Goal: Information Seeking & Learning: Compare options

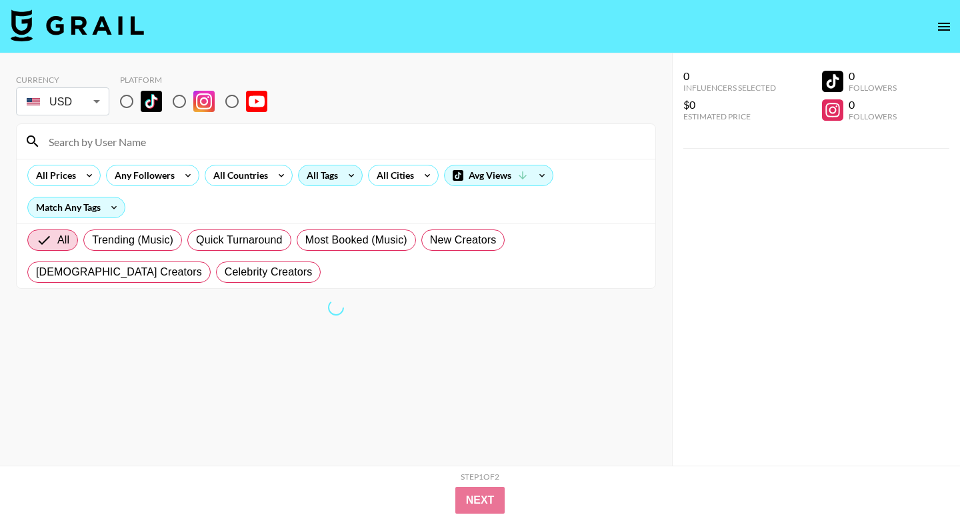
click at [333, 175] on div "All Tags" at bounding box center [320, 175] width 42 height 20
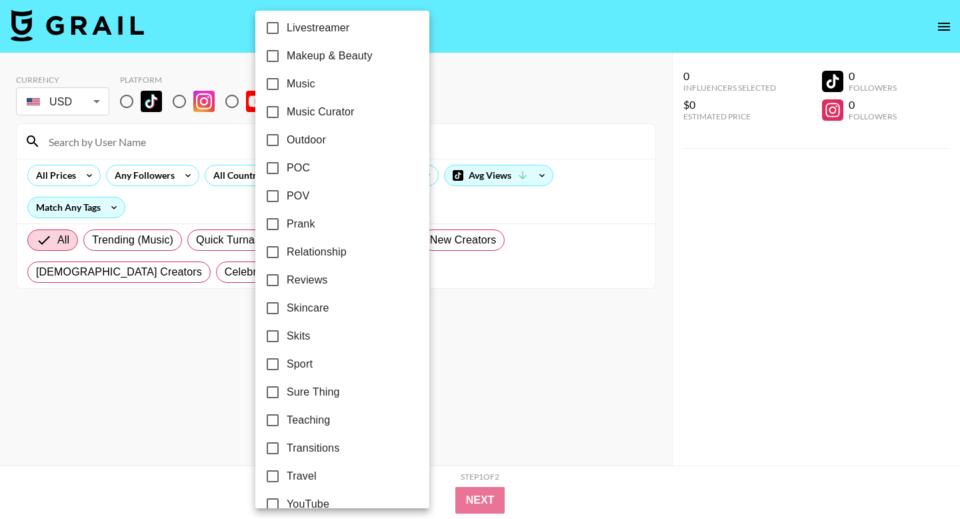
scroll to position [740, 0]
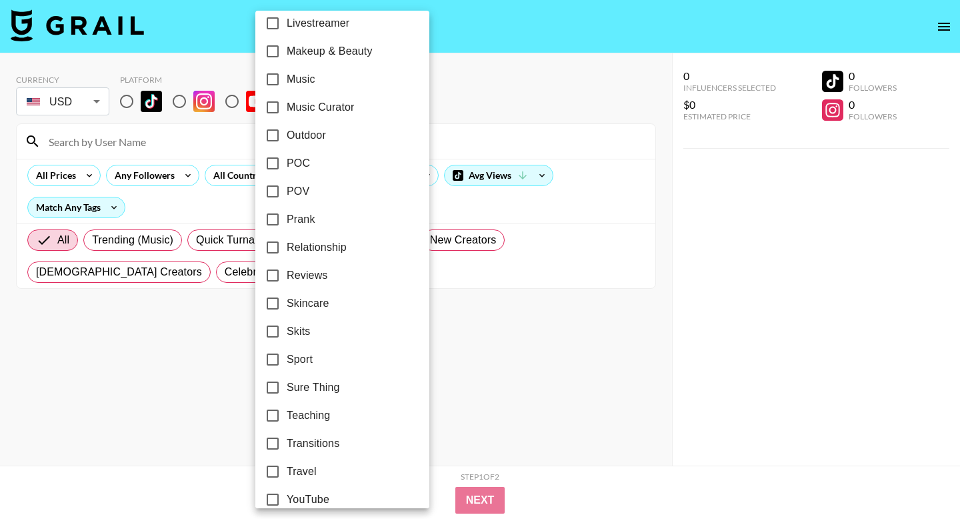
click at [275, 245] on input "Relationship" at bounding box center [273, 247] width 28 height 28
checkbox input "true"
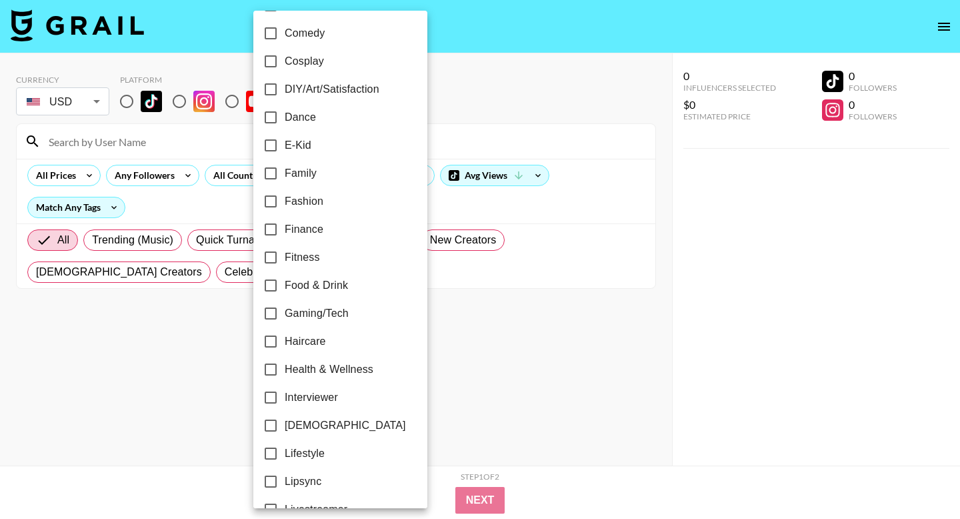
scroll to position [756, 0]
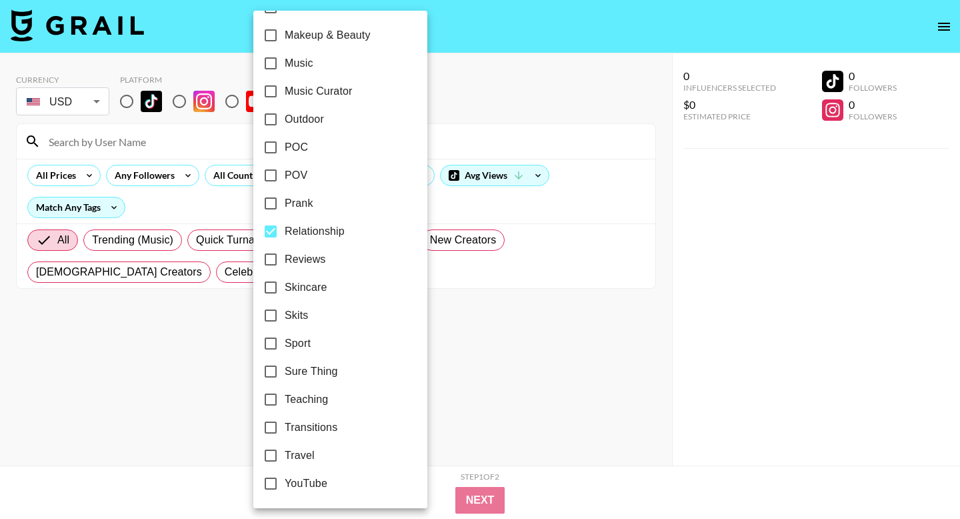
click at [455, 321] on div at bounding box center [480, 259] width 960 height 519
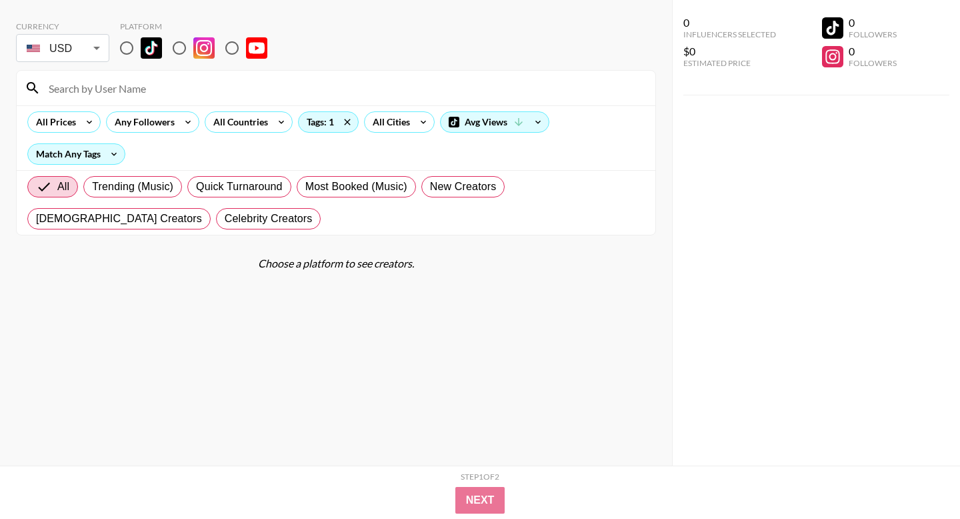
scroll to position [0, 0]
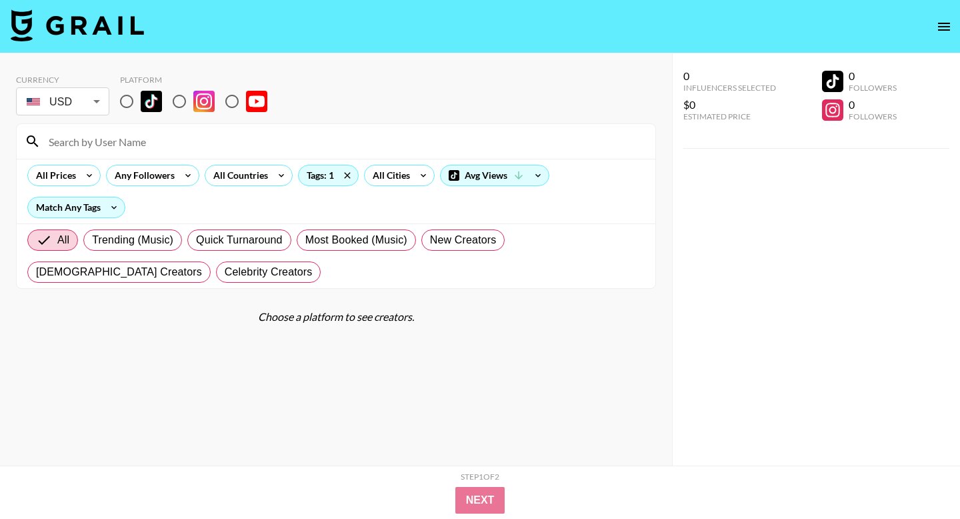
click at [131, 96] on input "radio" at bounding box center [127, 101] width 28 height 28
radio input "true"
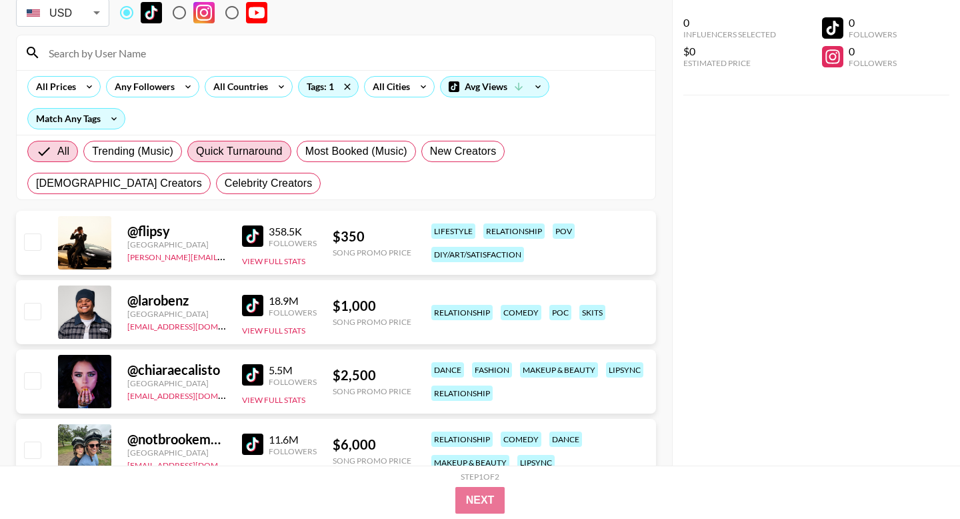
scroll to position [87, 0]
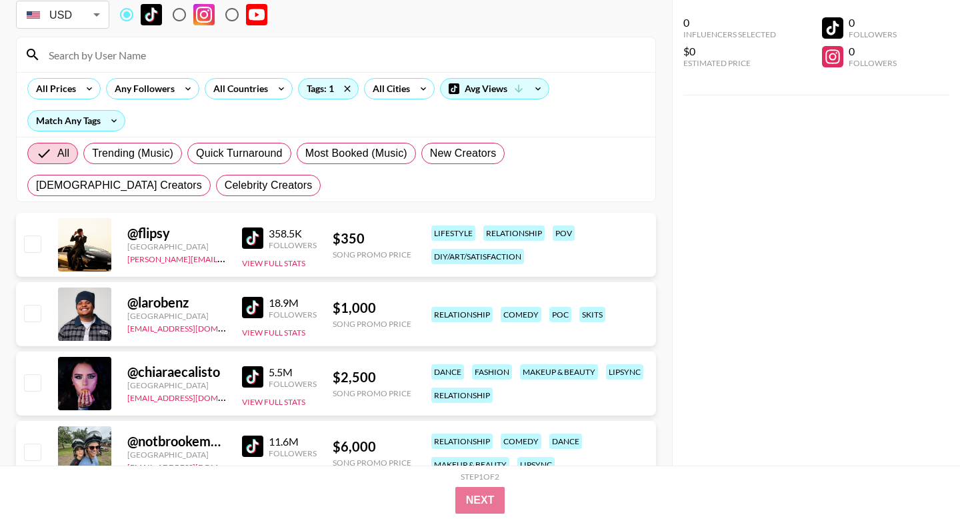
click at [381, 241] on div "$ 350" at bounding box center [372, 238] width 79 height 17
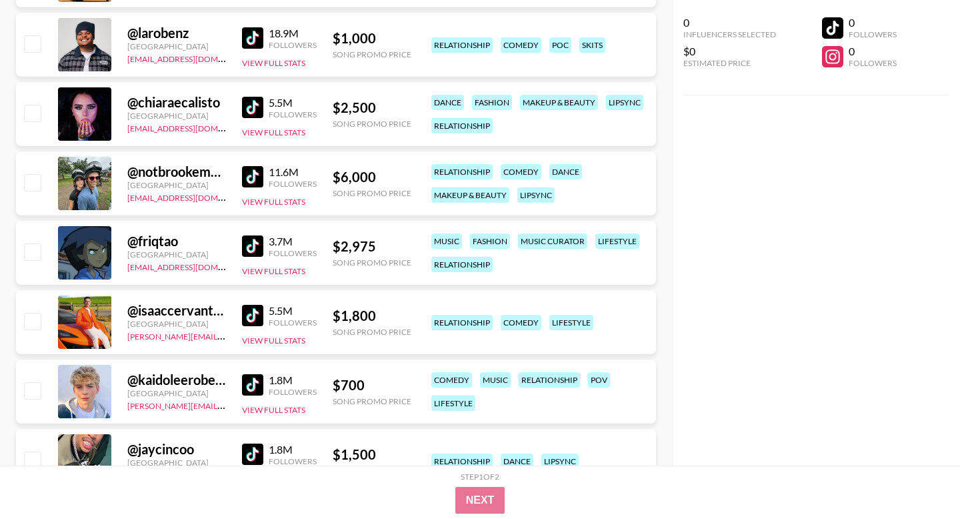
scroll to position [0, 0]
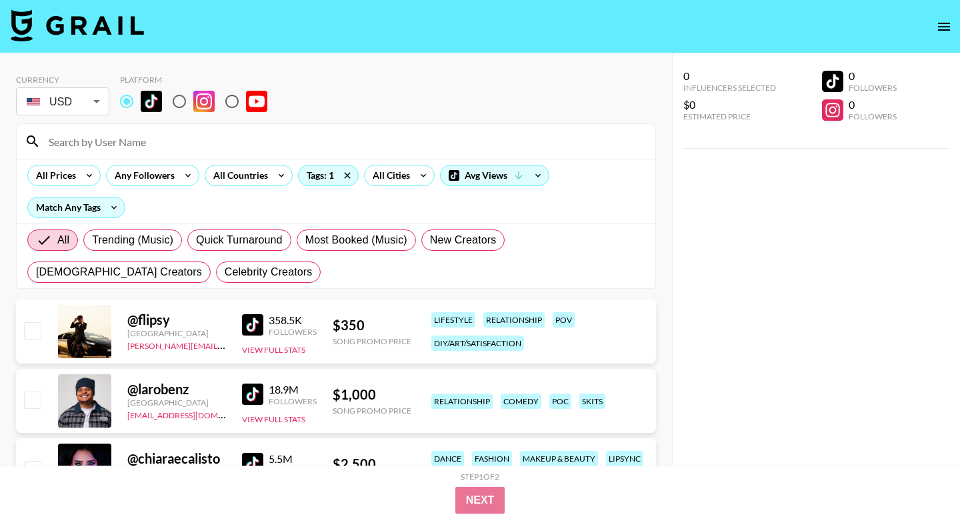
click at [86, 335] on div at bounding box center [84, 331] width 53 height 53
click at [135, 321] on div "@ flipsy" at bounding box center [176, 319] width 99 height 17
drag, startPoint x: 135, startPoint y: 321, endPoint x: 211, endPoint y: 321, distance: 75.3
click at [211, 321] on div "@ flipsy" at bounding box center [176, 319] width 99 height 17
copy div "flipsy"
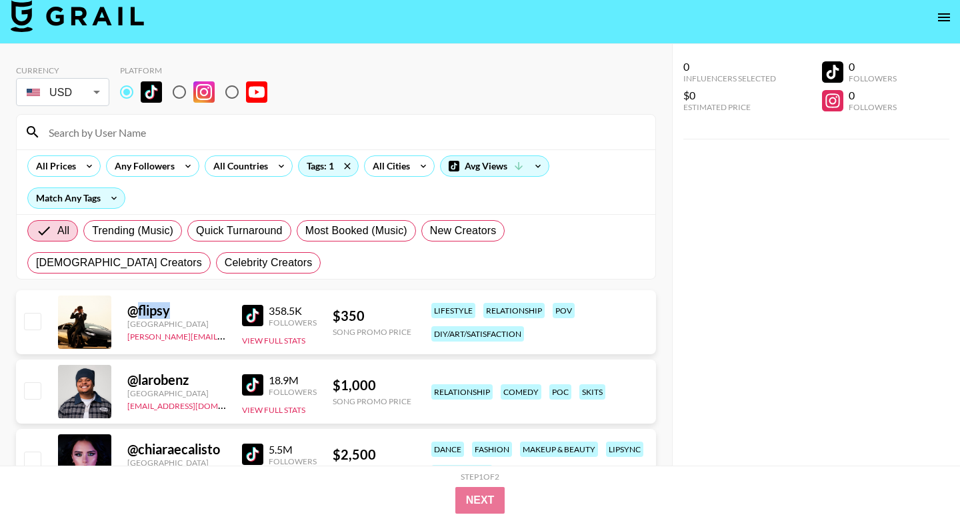
scroll to position [20, 0]
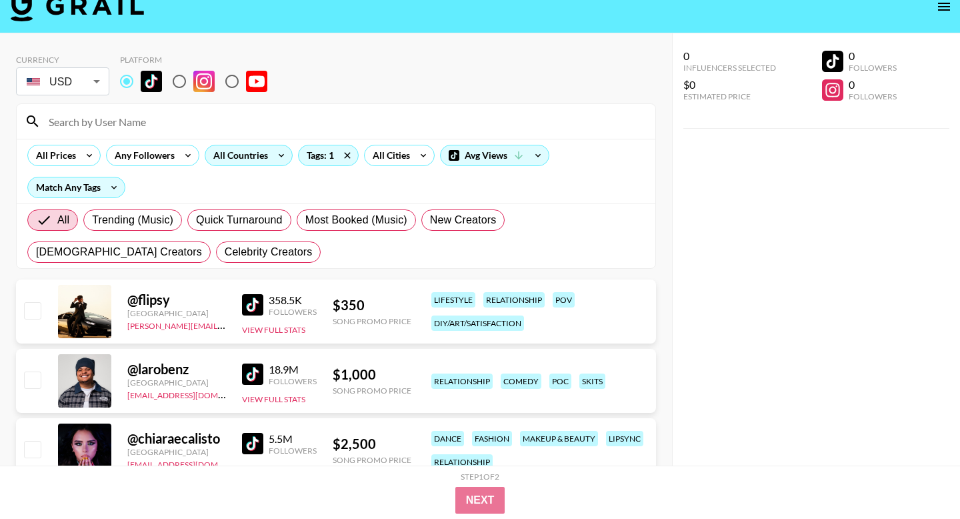
click at [240, 161] on div "All Countries" at bounding box center [237, 155] width 65 height 20
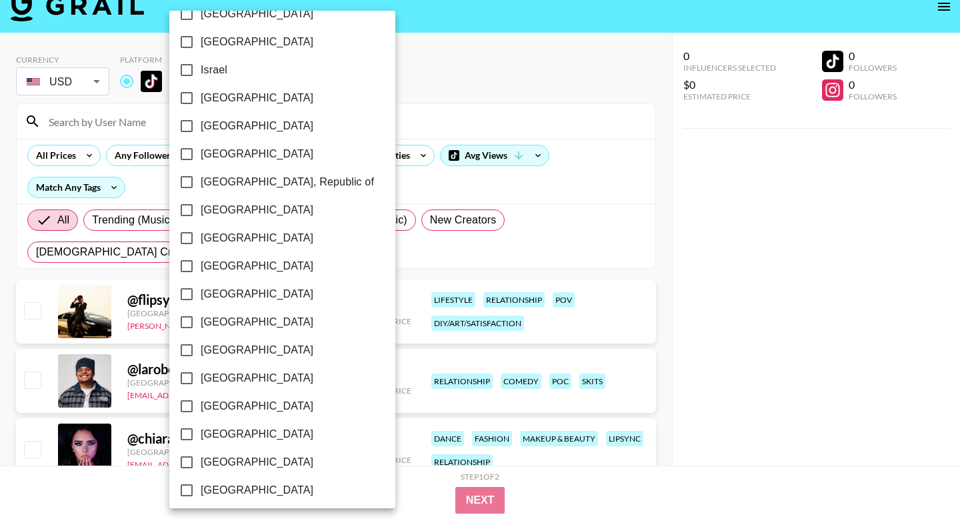
scroll to position [1036, 0]
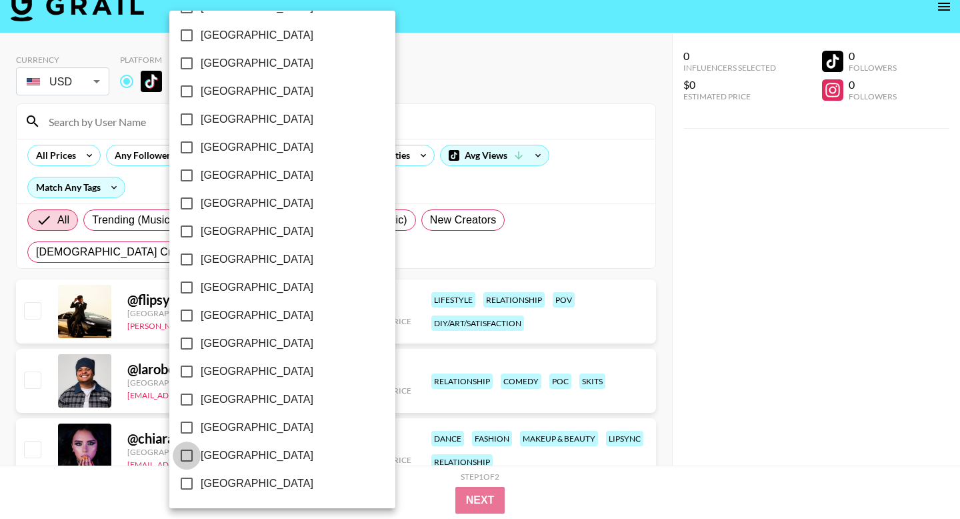
click at [187, 459] on input "[GEOGRAPHIC_DATA]" at bounding box center [187, 455] width 28 height 28
checkbox input "true"
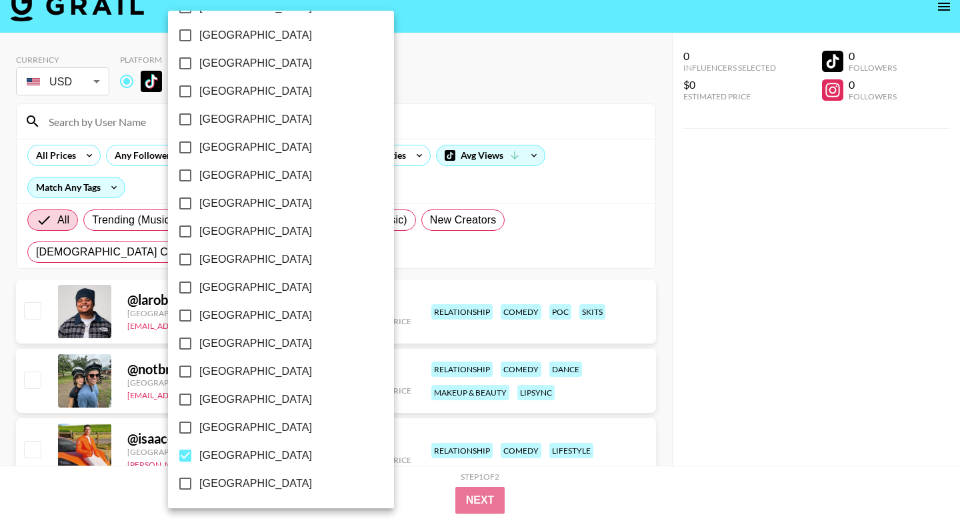
click at [395, 474] on div at bounding box center [480, 259] width 960 height 519
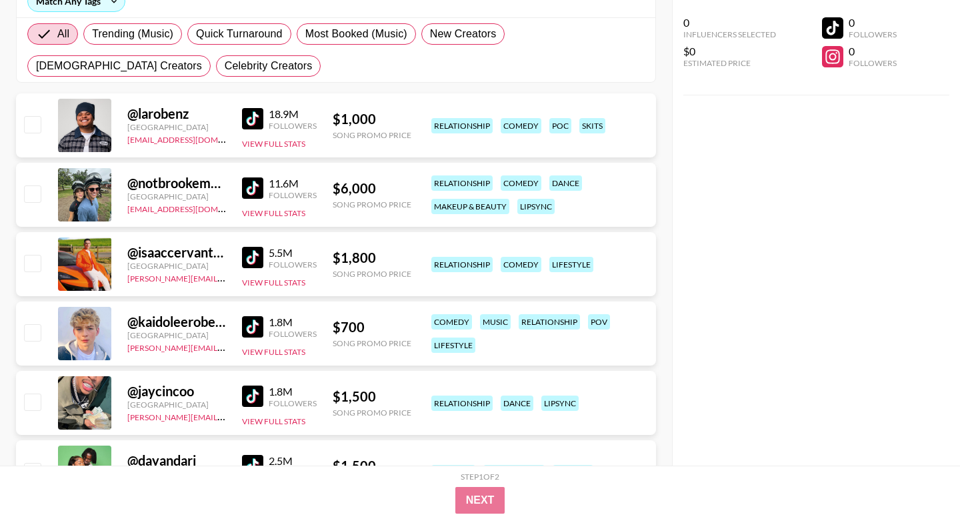
scroll to position [217, 0]
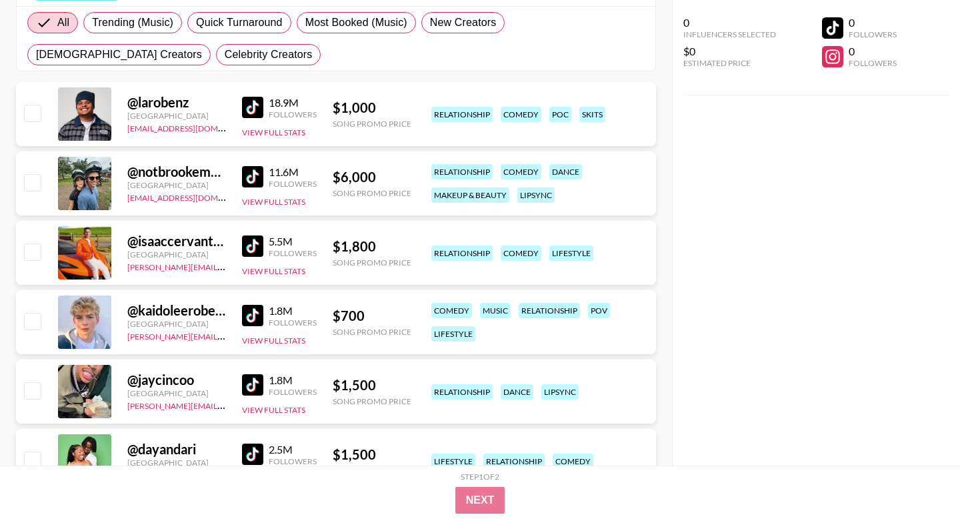
click at [377, 327] on div "Song Promo Price" at bounding box center [372, 332] width 79 height 10
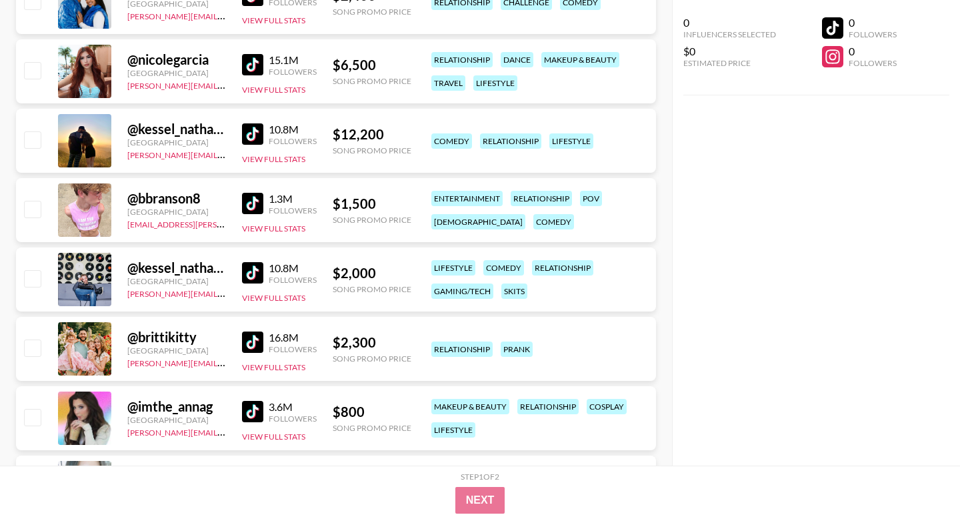
scroll to position [1381, 0]
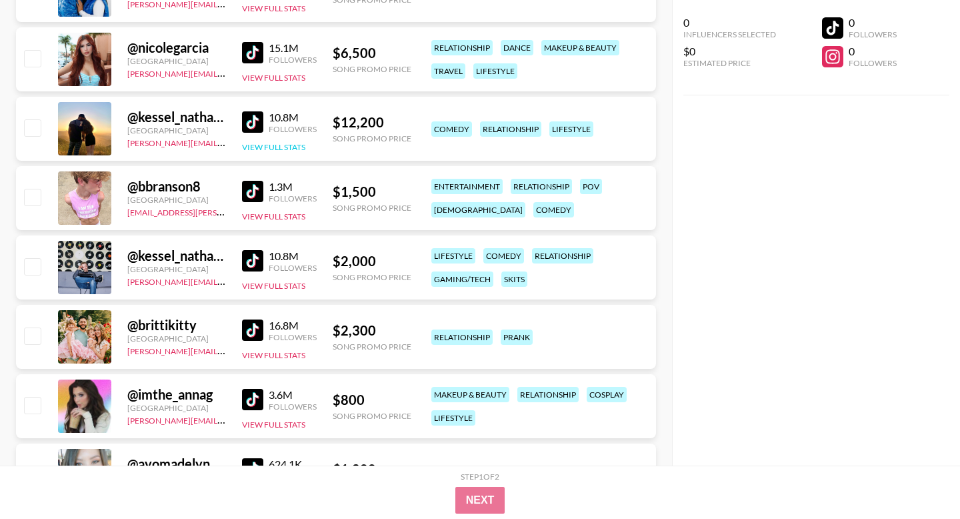
click at [293, 147] on button "View Full Stats" at bounding box center [273, 147] width 63 height 10
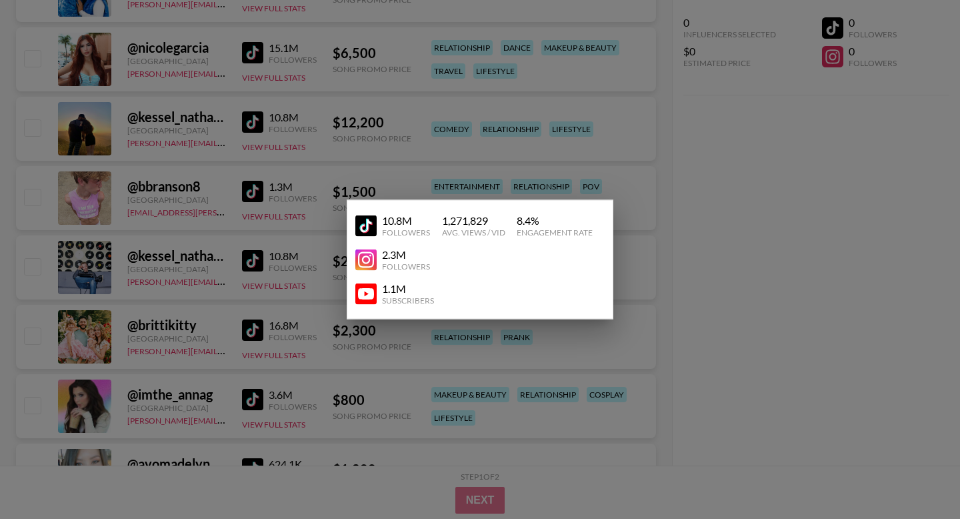
click at [463, 157] on div at bounding box center [480, 259] width 960 height 519
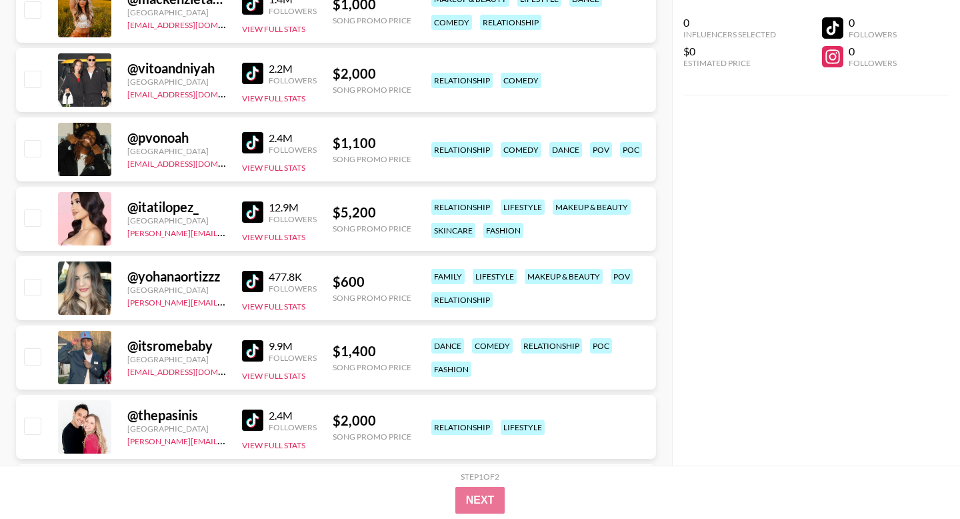
scroll to position [2267, 0]
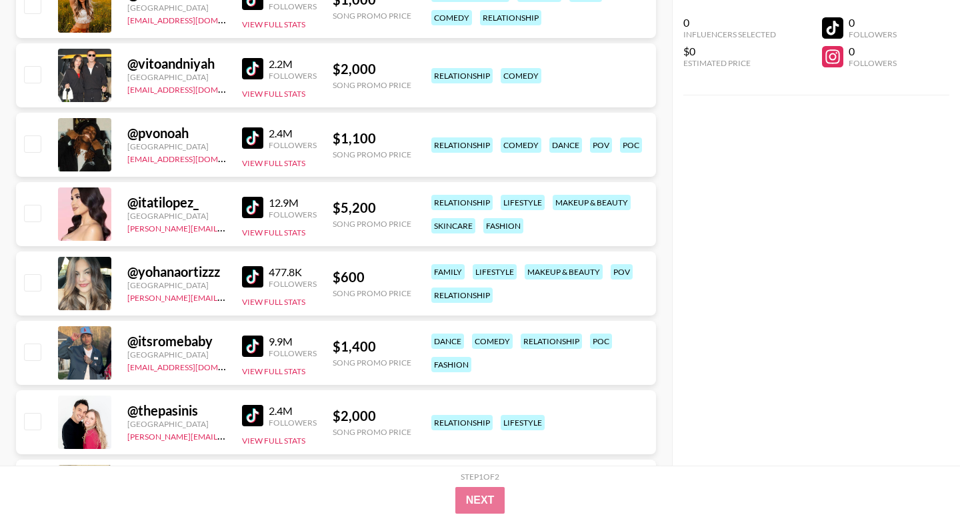
click at [173, 281] on div "[GEOGRAPHIC_DATA]" at bounding box center [176, 285] width 99 height 10
click at [67, 276] on div at bounding box center [84, 283] width 53 height 53
click at [252, 273] on img at bounding box center [252, 276] width 21 height 21
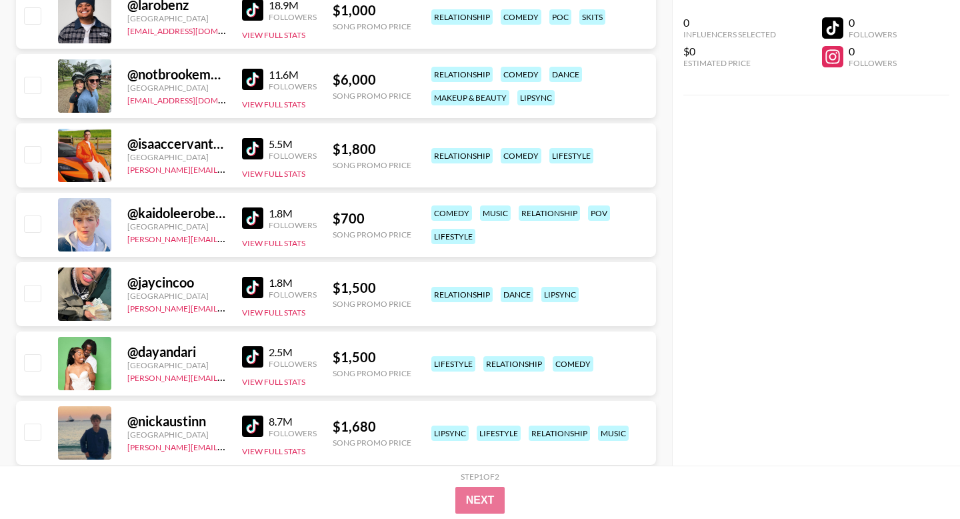
scroll to position [322, 0]
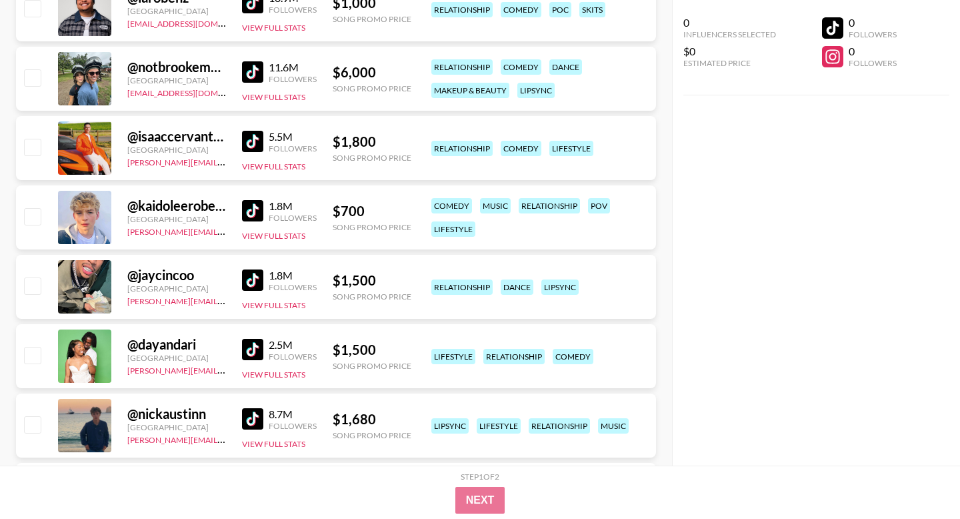
click at [247, 210] on img at bounding box center [252, 210] width 21 height 21
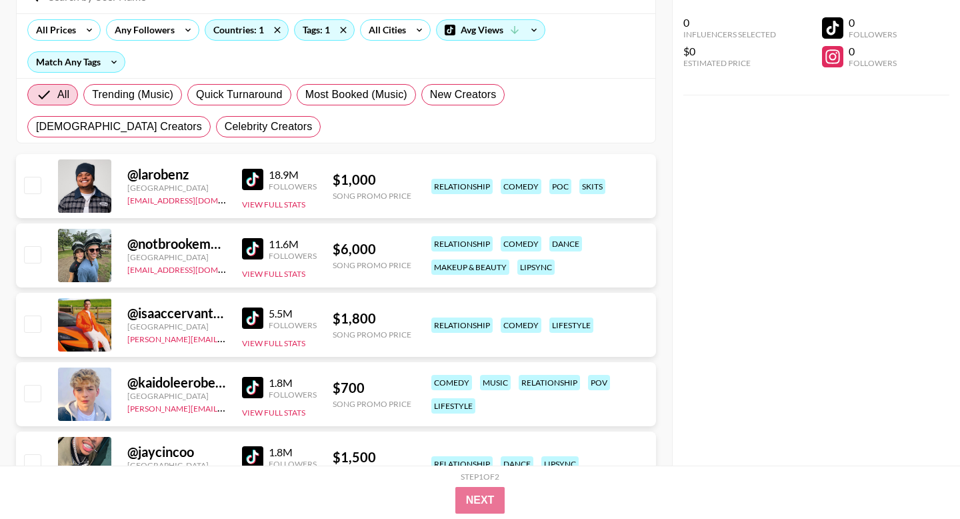
scroll to position [0, 0]
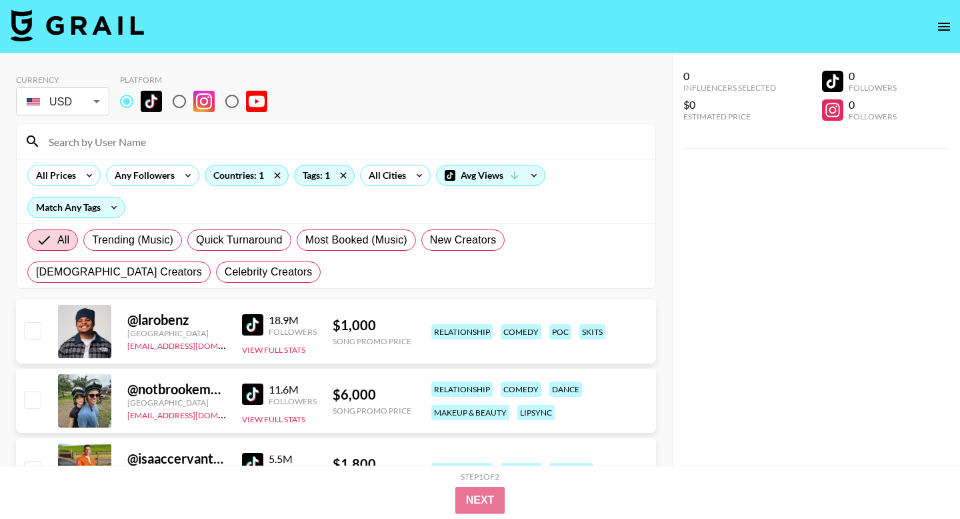
click at [90, 187] on div "All Prices Any Followers Countries: 1 Tags: 1 All Cities Avg Views Match Any Ta…" at bounding box center [336, 191] width 639 height 65
click at [89, 185] on icon at bounding box center [89, 175] width 21 height 20
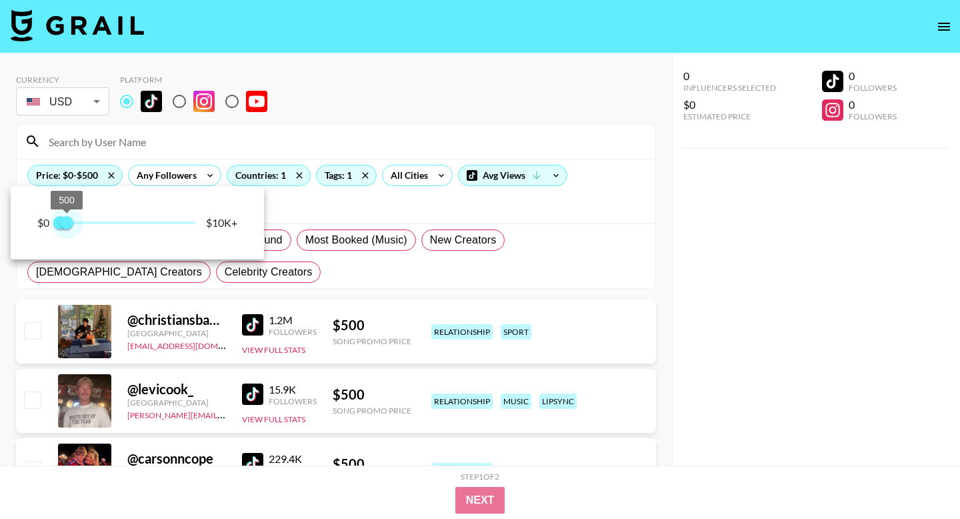
drag, startPoint x: 195, startPoint y: 223, endPoint x: 71, endPoint y: 221, distance: 124.0
click at [70, 221] on span "500" at bounding box center [66, 222] width 13 height 13
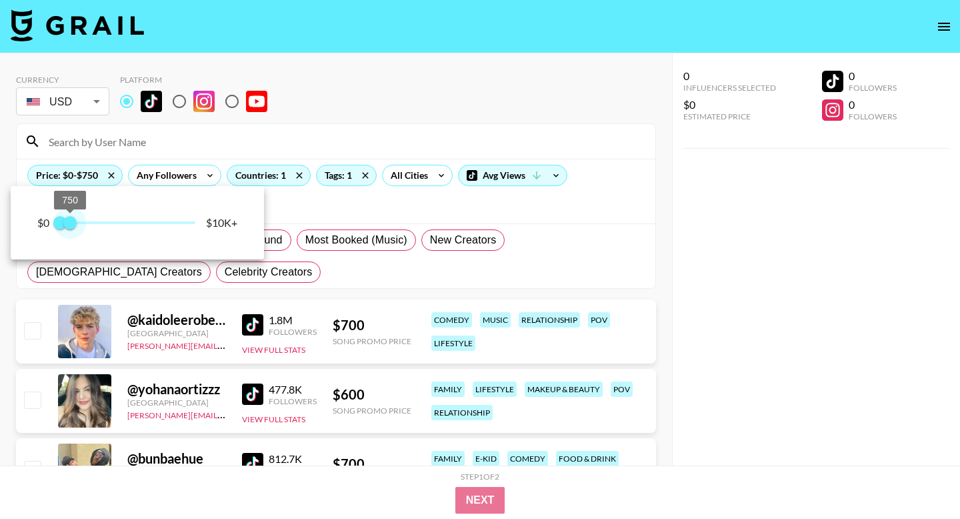
type input "500"
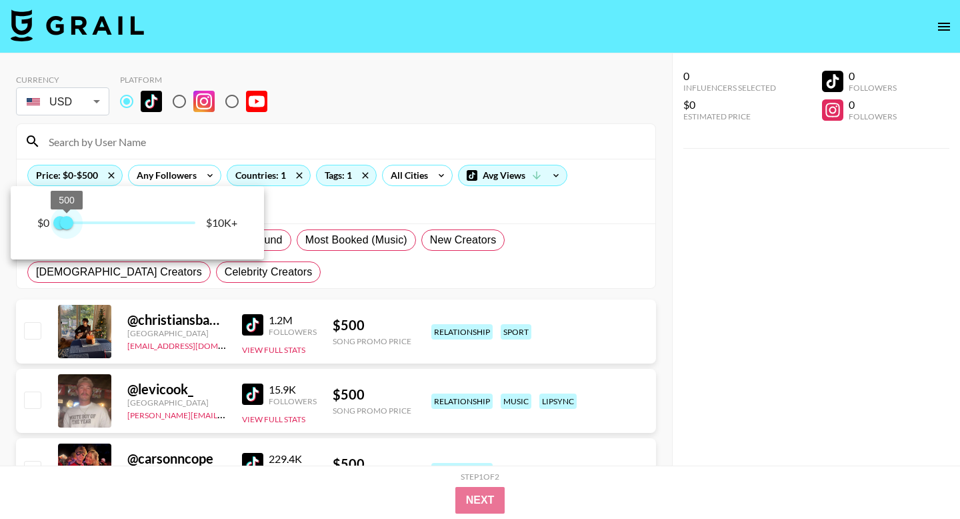
click at [68, 222] on span "500" at bounding box center [66, 222] width 13 height 13
click at [343, 209] on div at bounding box center [480, 259] width 960 height 519
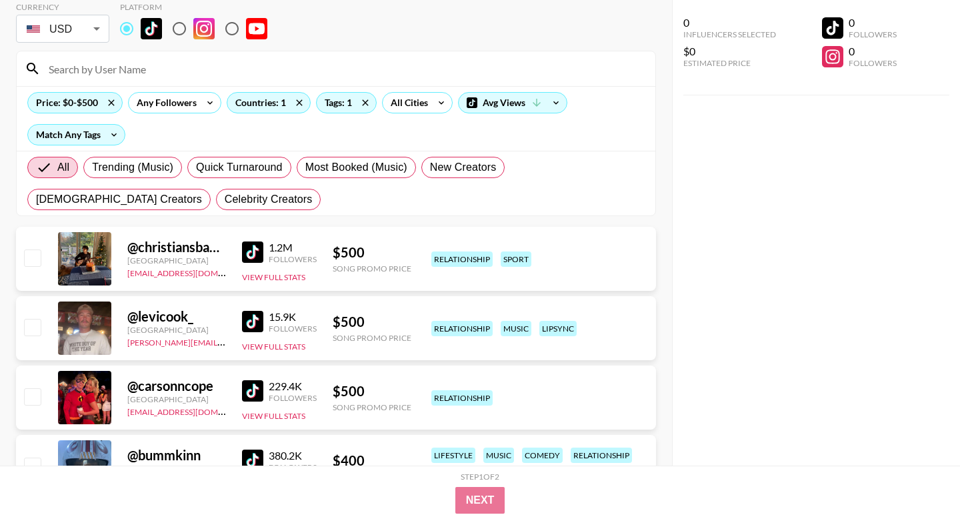
scroll to position [83, 0]
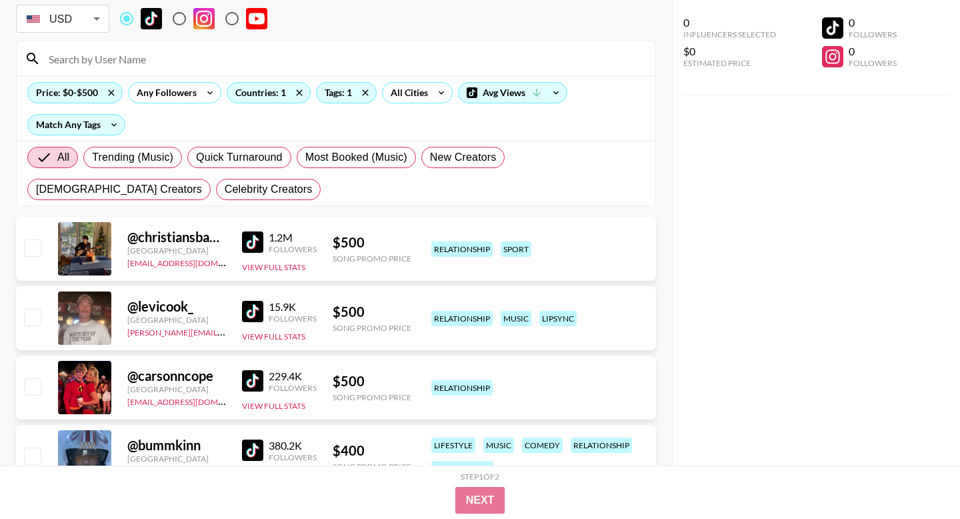
click at [255, 238] on img at bounding box center [252, 241] width 21 height 21
click at [252, 309] on img at bounding box center [252, 311] width 21 height 21
click at [254, 375] on img at bounding box center [252, 380] width 21 height 21
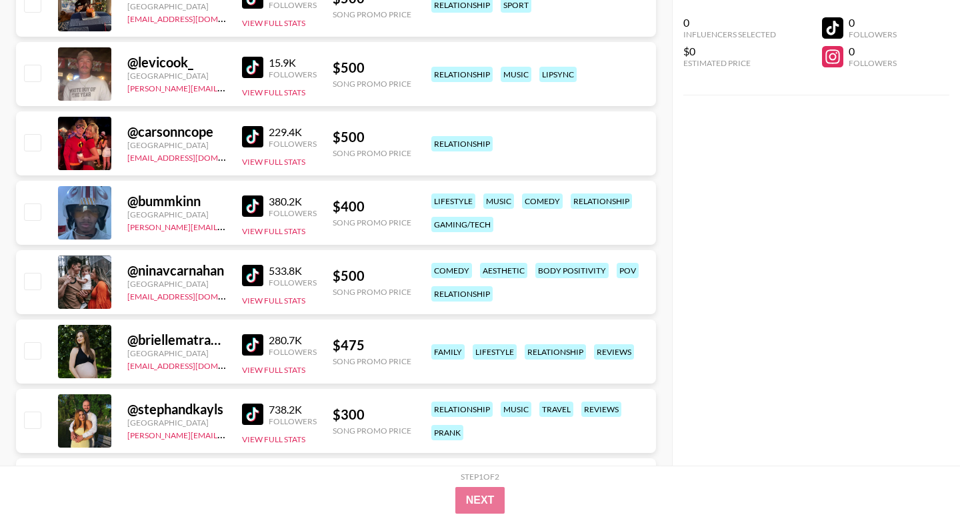
scroll to position [349, 0]
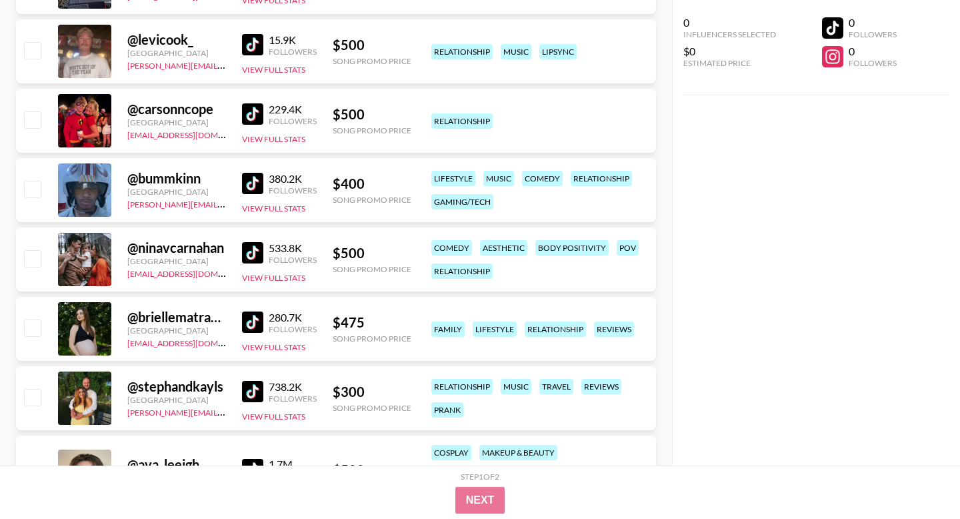
click at [248, 317] on img at bounding box center [252, 321] width 21 height 21
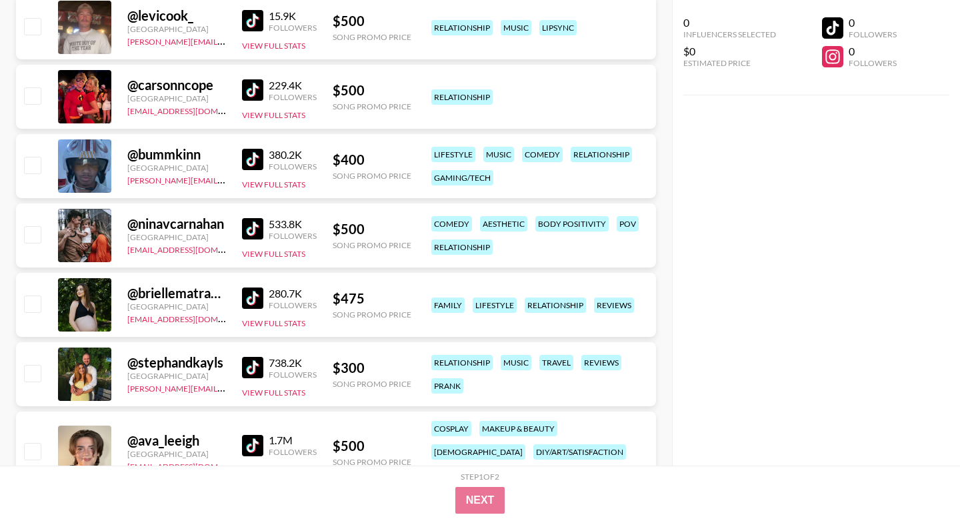
scroll to position [373, 0]
click at [248, 165] on img at bounding box center [252, 159] width 21 height 21
click at [252, 299] on img at bounding box center [252, 298] width 21 height 21
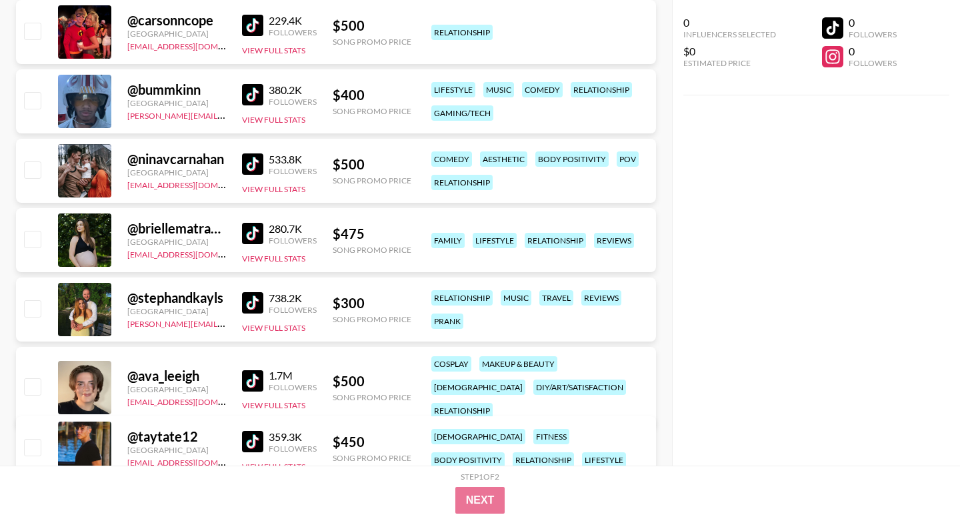
scroll to position [465, 0]
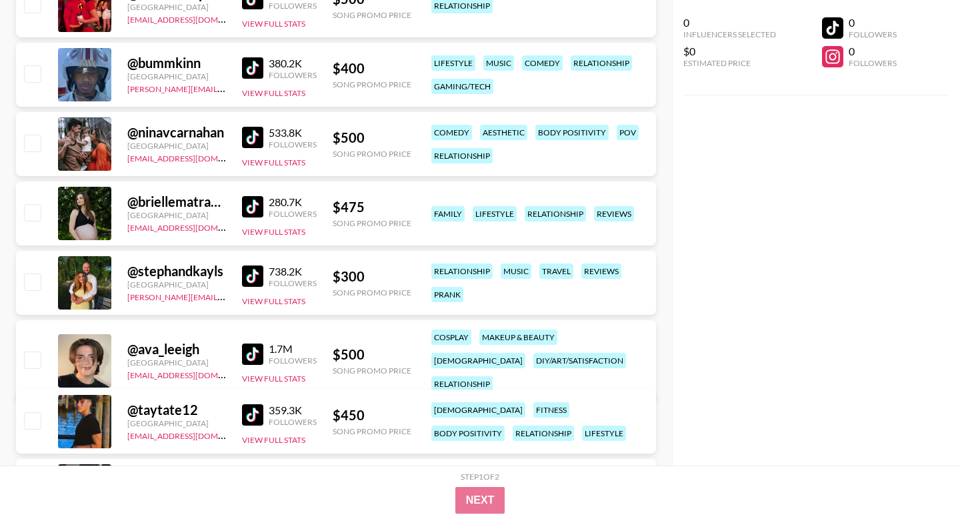
click at [246, 276] on img at bounding box center [252, 275] width 21 height 21
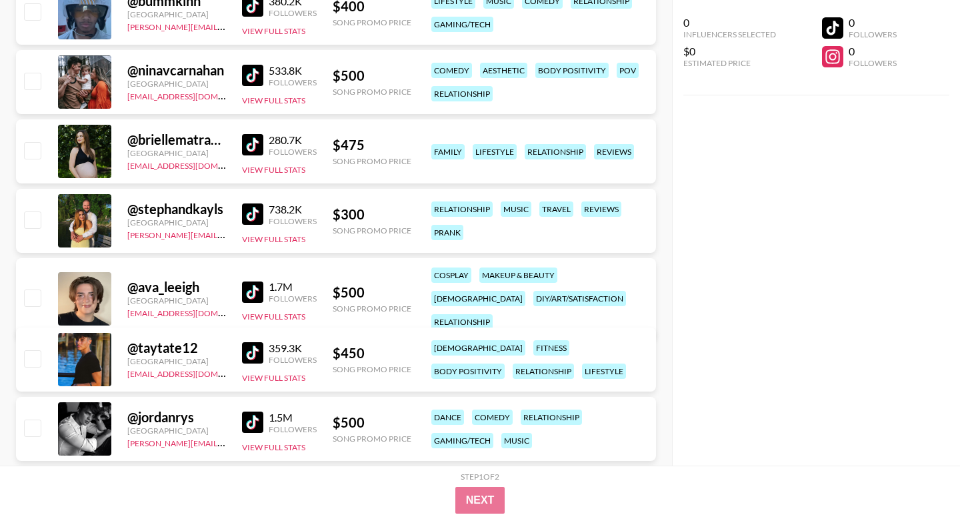
scroll to position [535, 0]
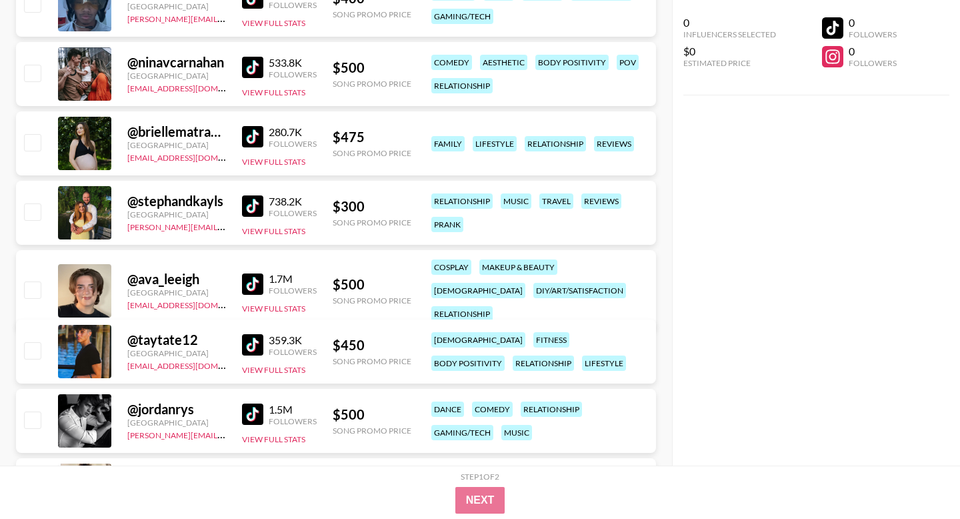
click at [250, 273] on img at bounding box center [252, 283] width 21 height 21
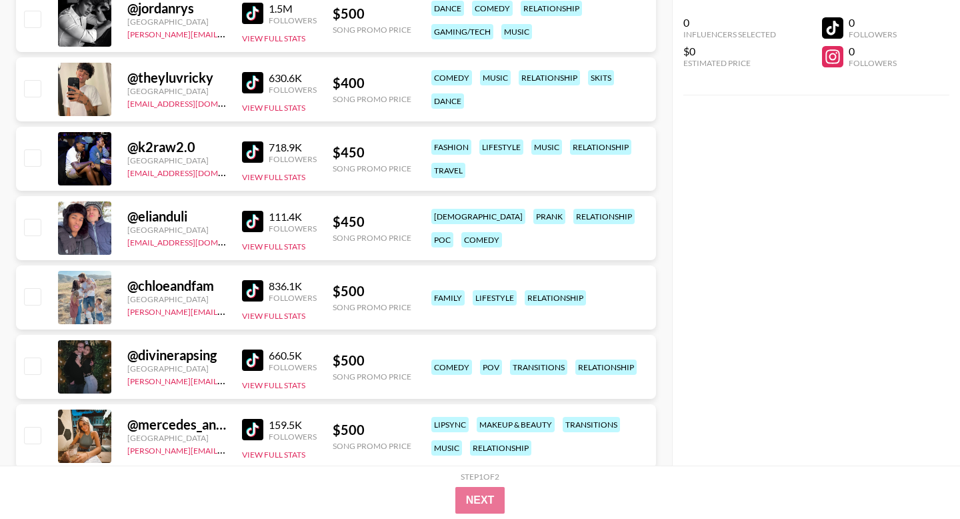
scroll to position [944, 0]
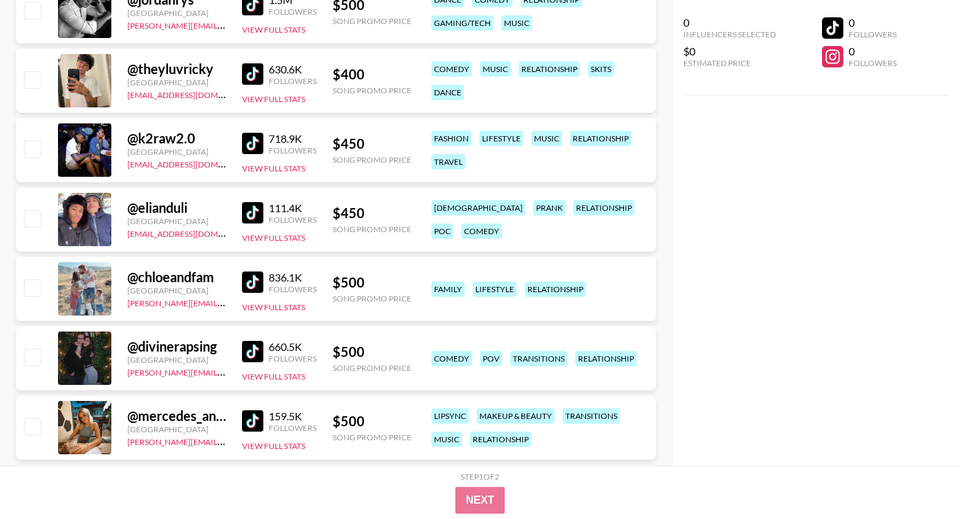
click at [248, 345] on img at bounding box center [252, 351] width 21 height 21
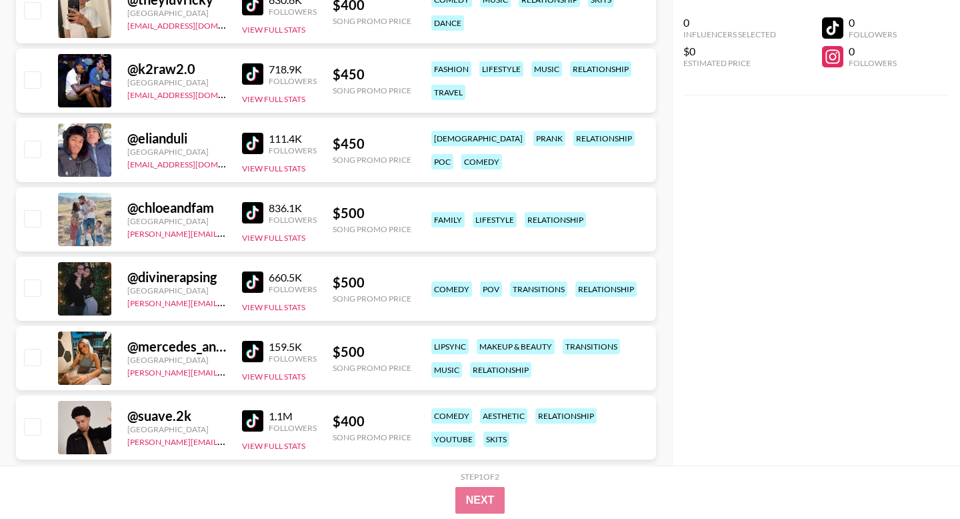
click at [258, 349] on img at bounding box center [252, 351] width 21 height 21
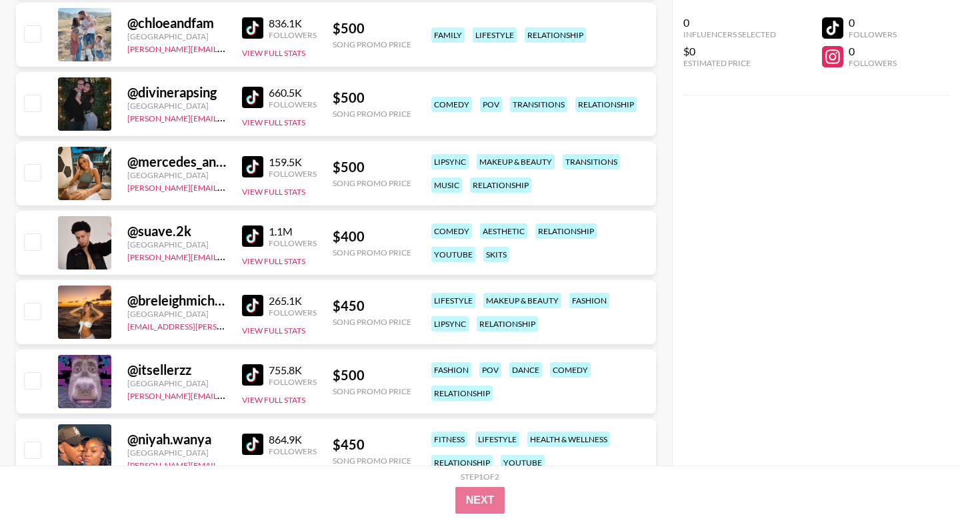
scroll to position [1200, 0]
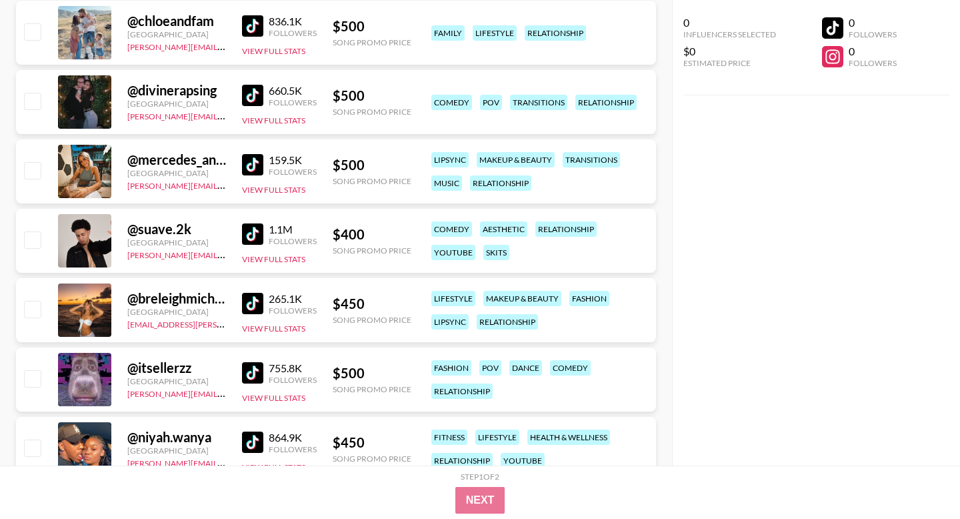
click at [264, 304] on link at bounding box center [255, 303] width 27 height 21
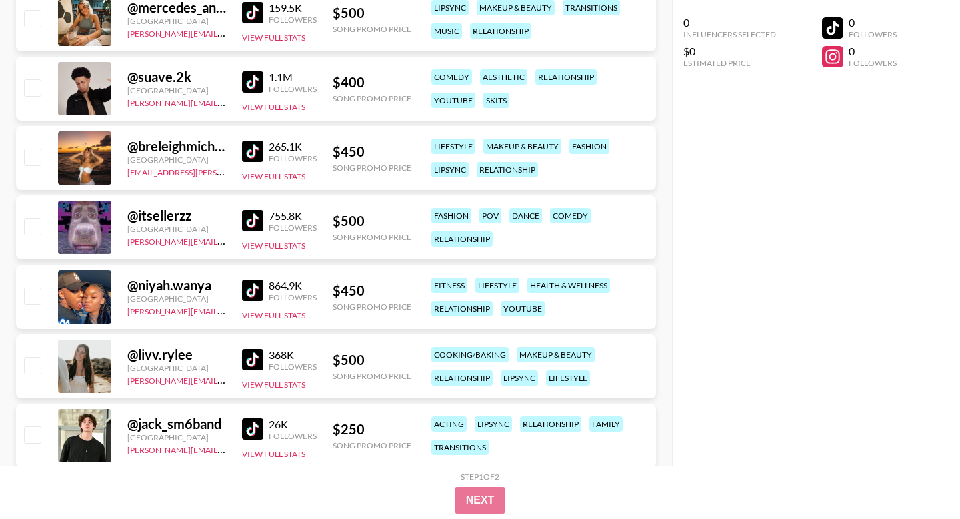
scroll to position [1354, 0]
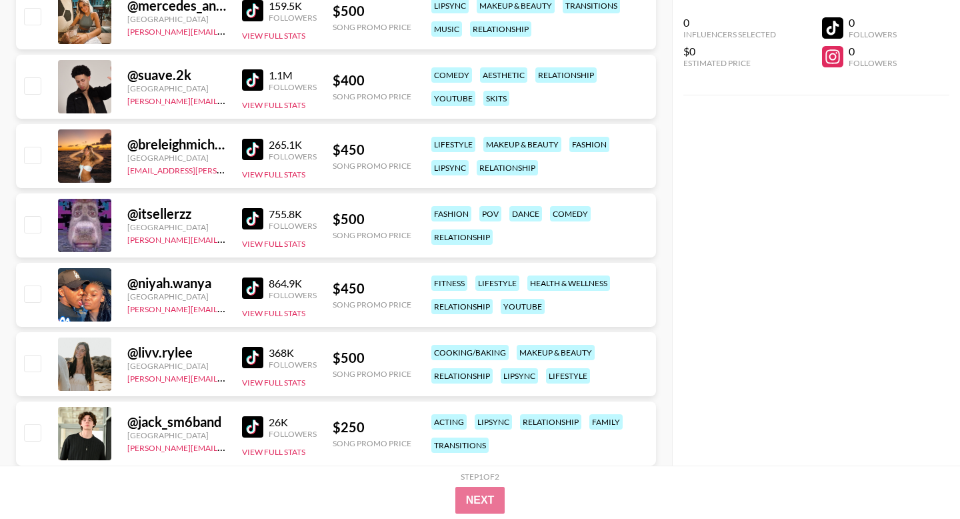
click at [259, 356] on img at bounding box center [252, 357] width 21 height 21
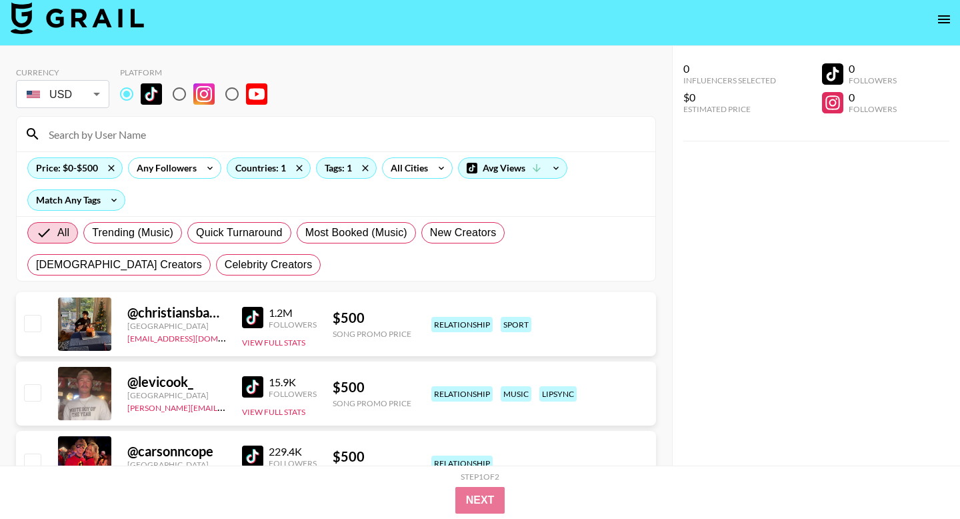
scroll to position [10, 0]
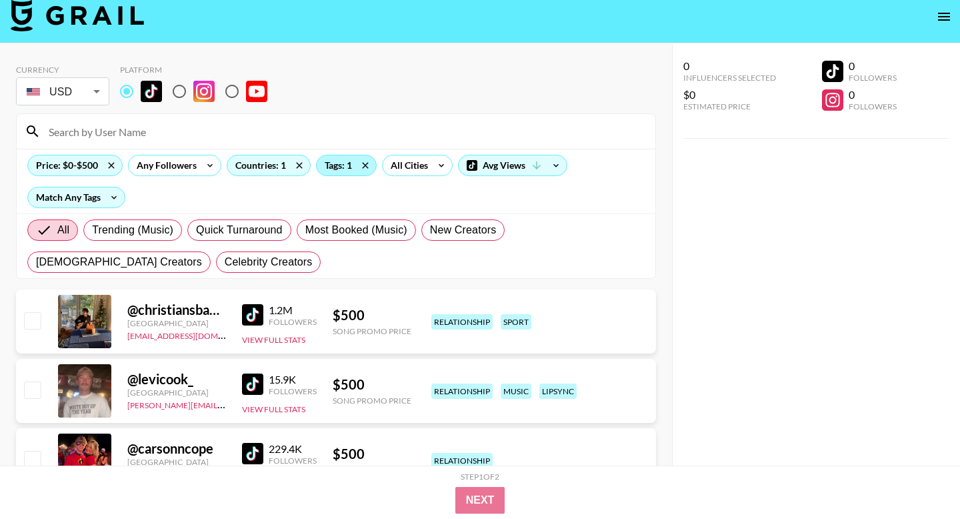
click at [339, 165] on div "Tags: 1" at bounding box center [346, 165] width 59 height 20
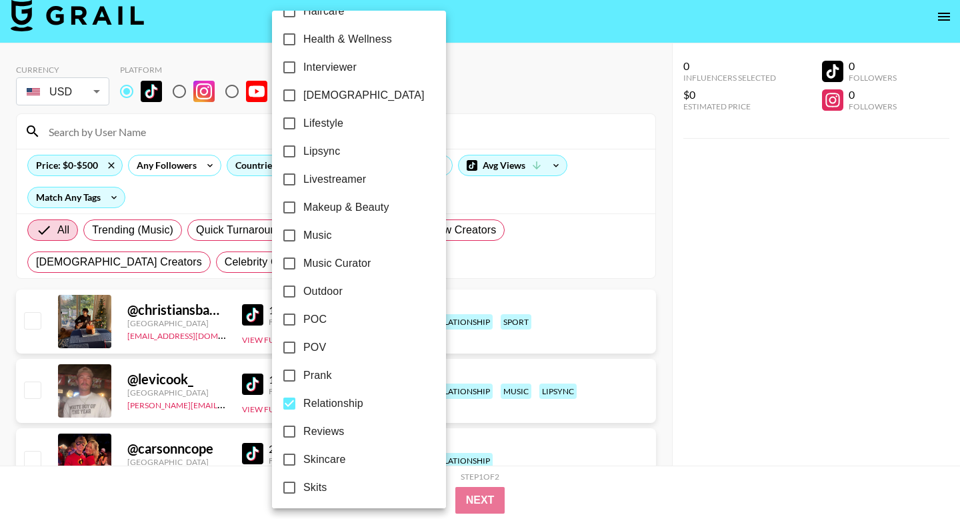
scroll to position [583, 0]
click at [295, 398] on input "Relationship" at bounding box center [289, 404] width 28 height 28
checkbox input "false"
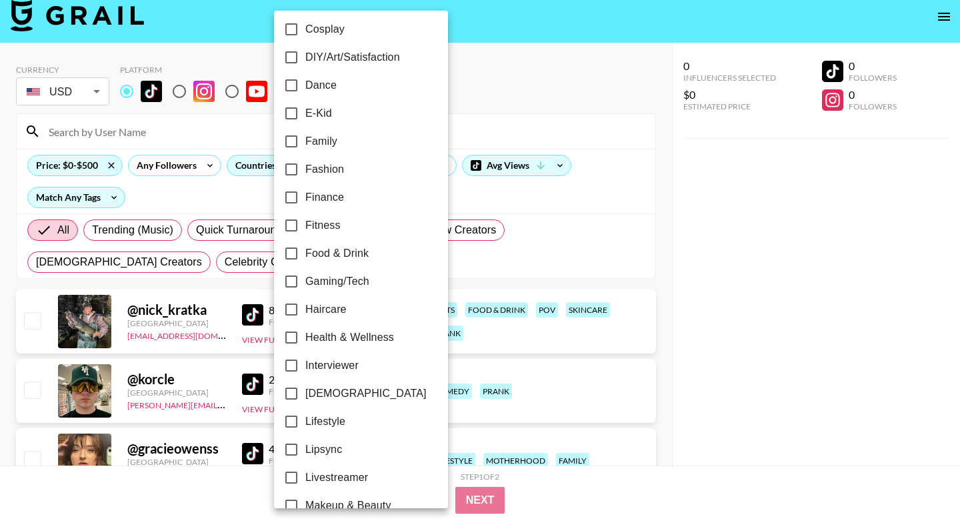
scroll to position [358, 0]
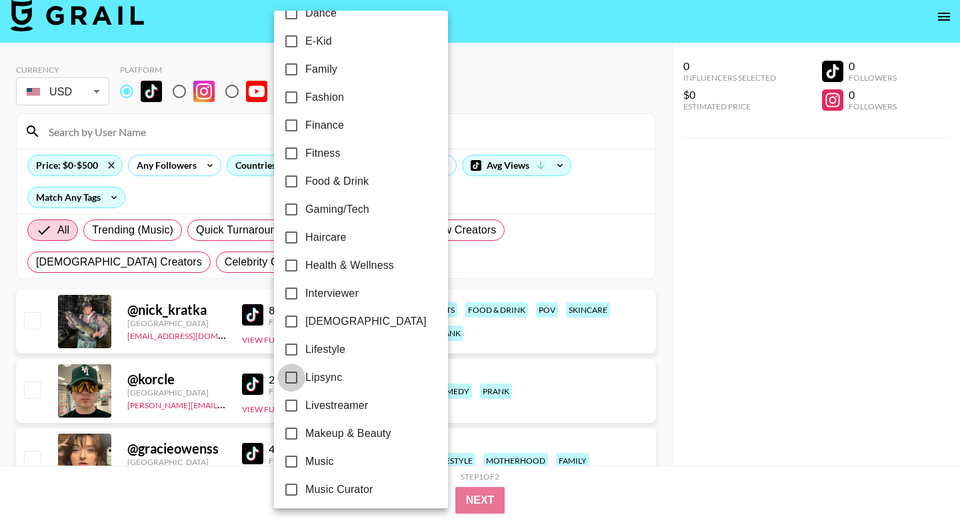
click at [294, 378] on input "Lipsync" at bounding box center [291, 377] width 28 height 28
checkbox input "true"
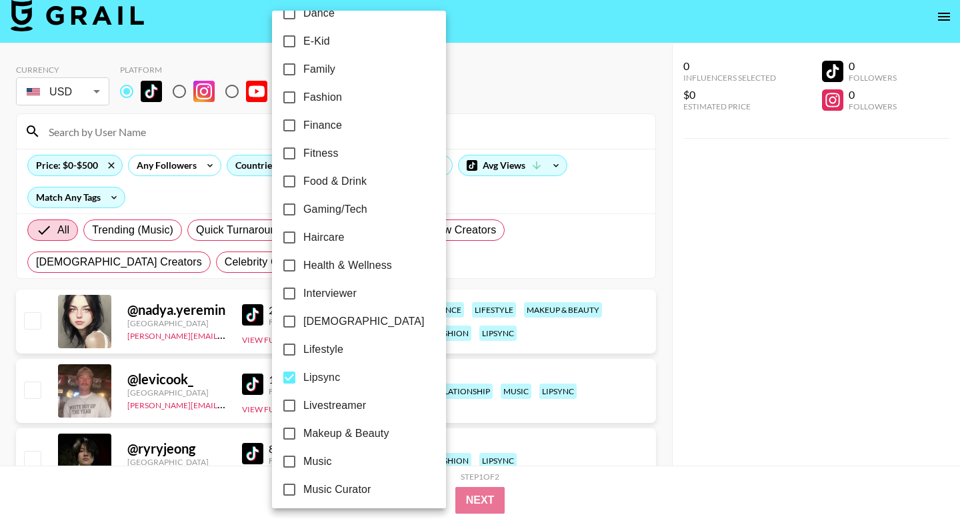
click at [221, 129] on div at bounding box center [480, 259] width 960 height 519
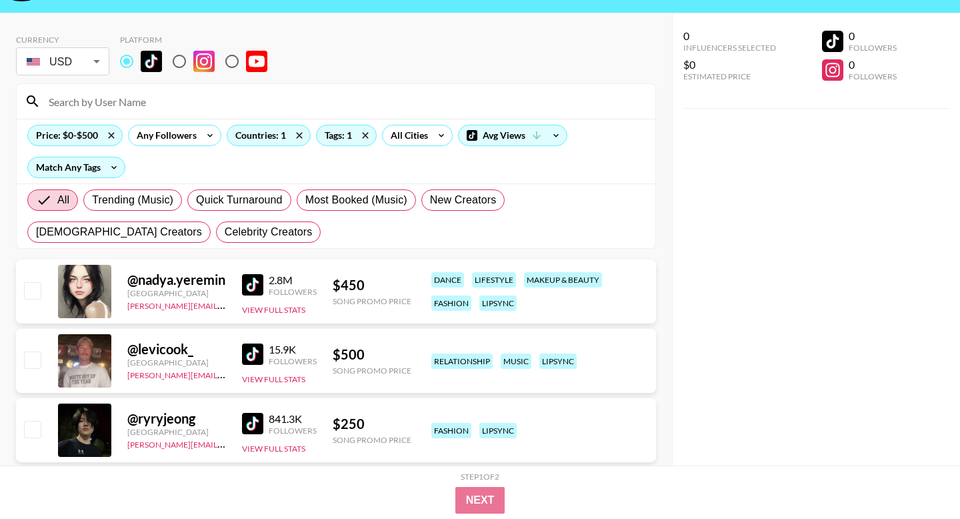
scroll to position [48, 0]
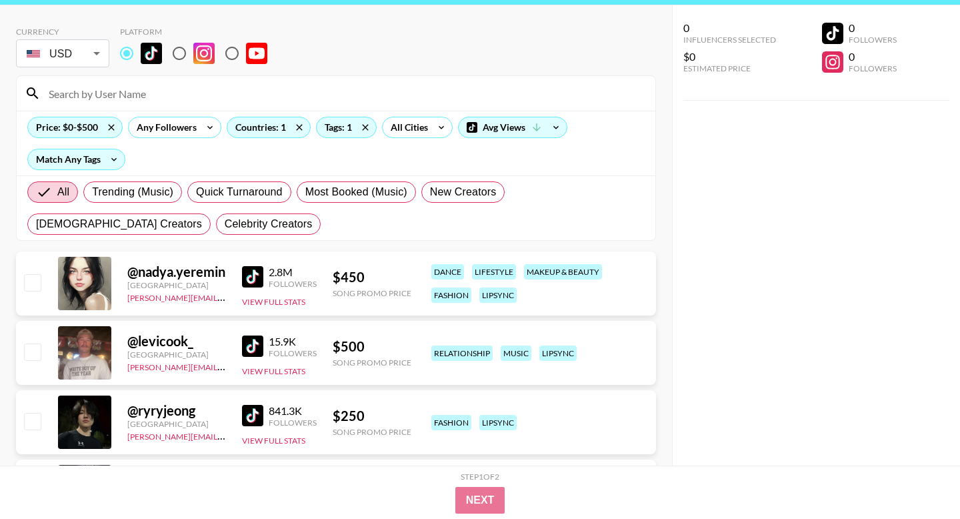
click at [255, 278] on img at bounding box center [252, 276] width 21 height 21
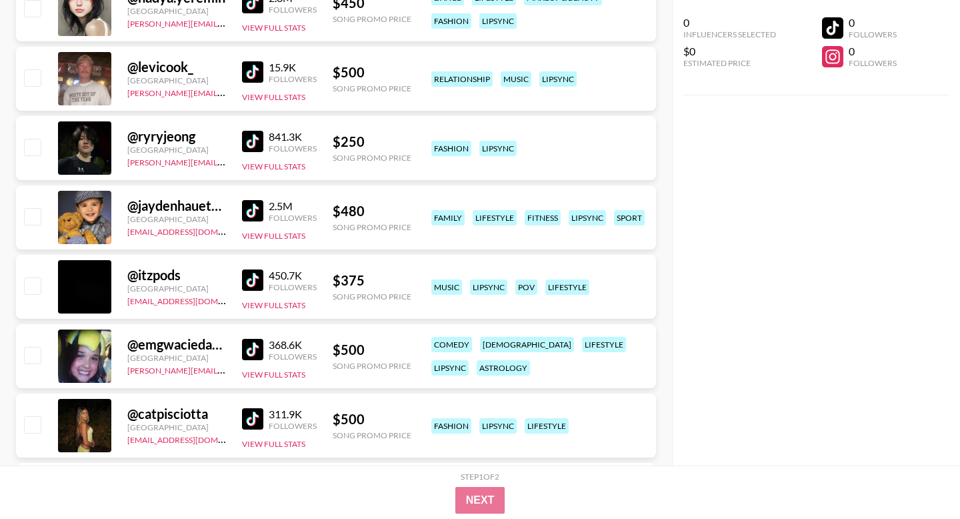
scroll to position [323, 0]
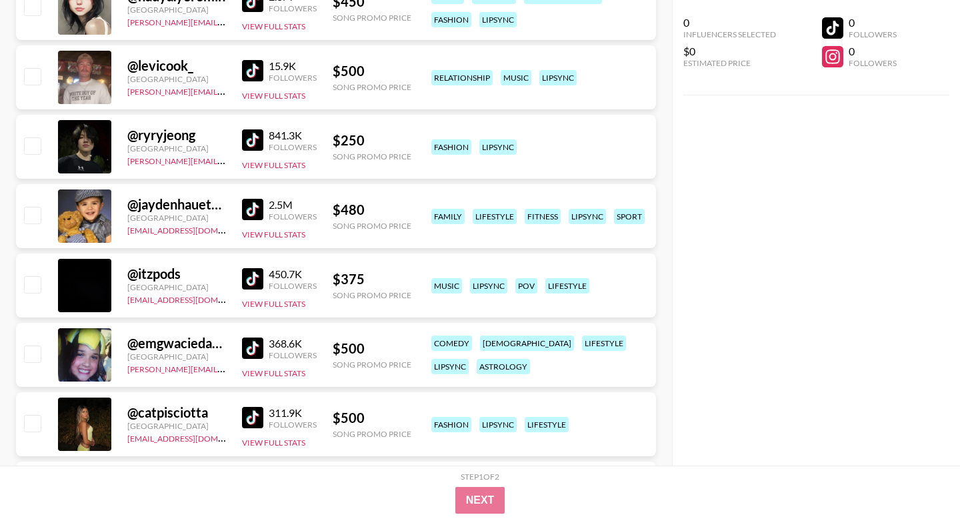
click at [89, 344] on div at bounding box center [84, 354] width 53 height 53
click at [248, 343] on img at bounding box center [252, 347] width 21 height 21
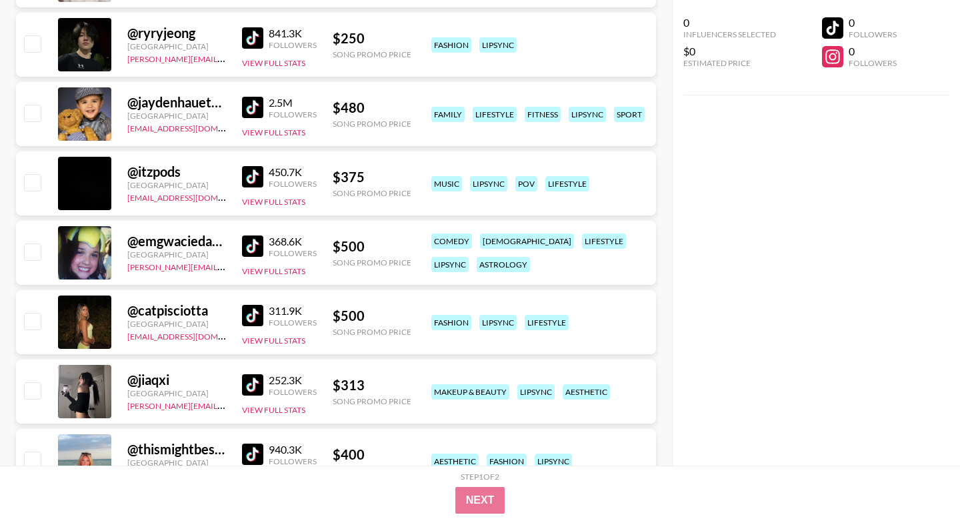
scroll to position [451, 0]
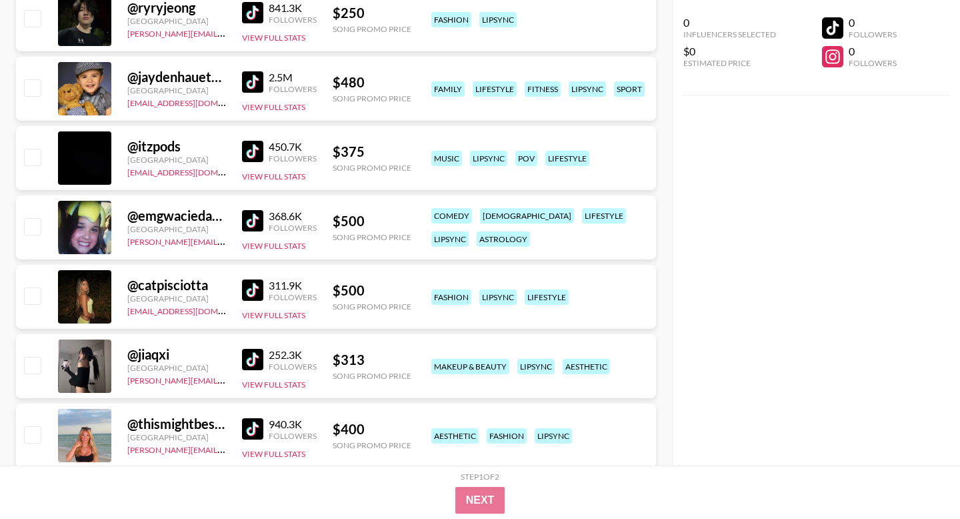
click at [259, 289] on img at bounding box center [252, 289] width 21 height 21
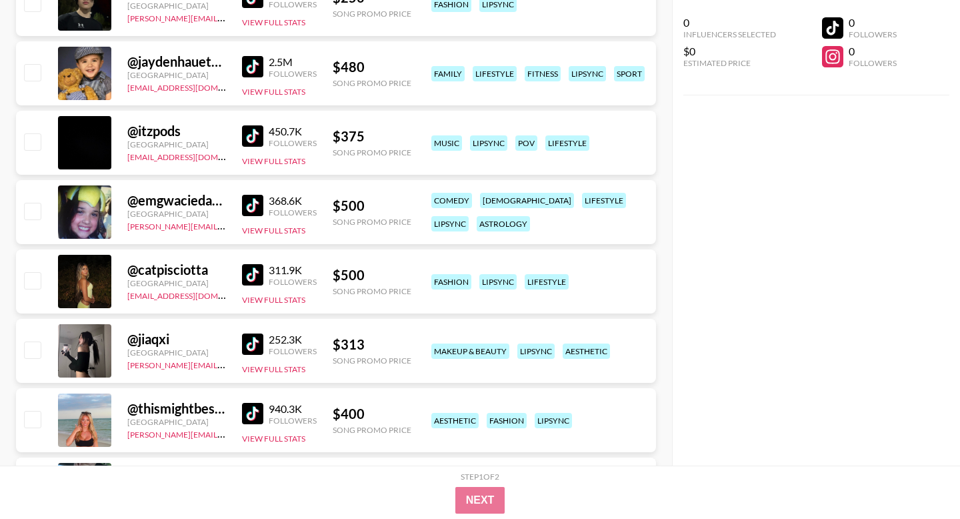
scroll to position [475, 0]
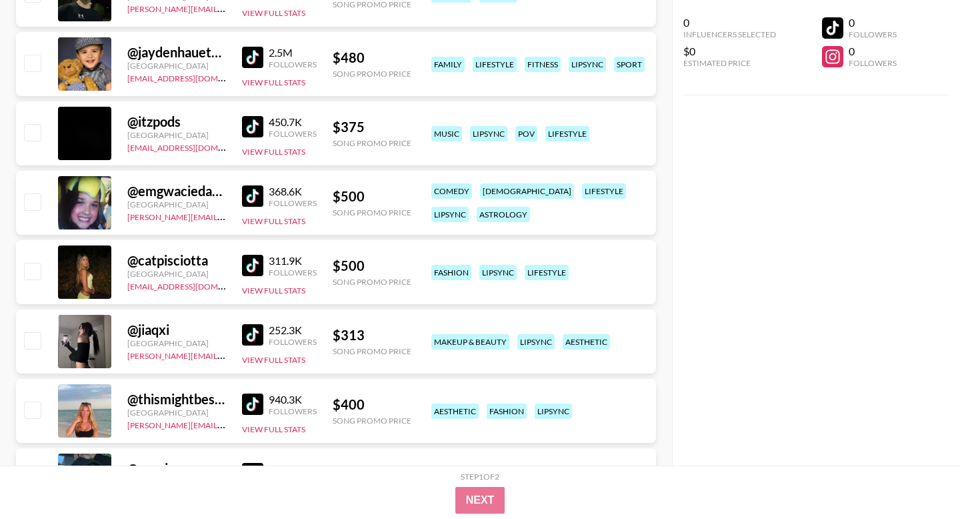
click at [247, 329] on img at bounding box center [252, 334] width 21 height 21
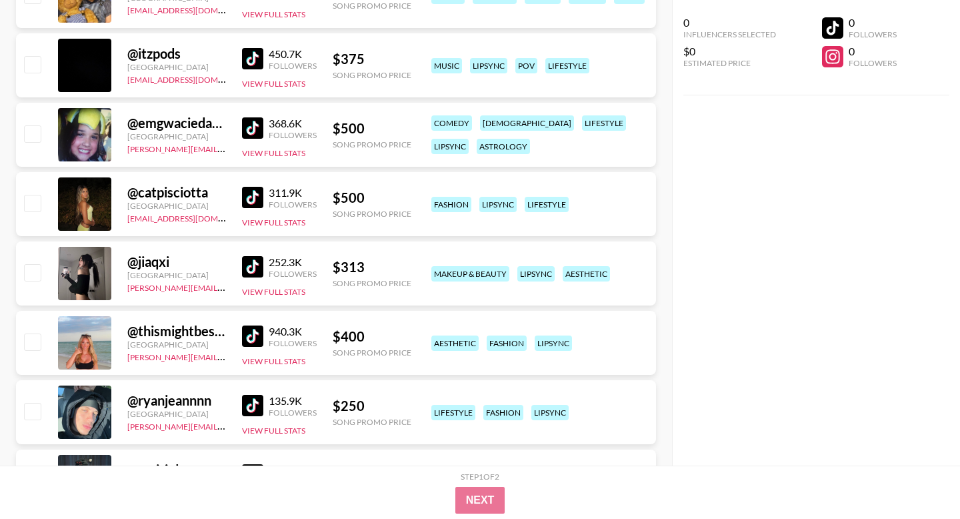
scroll to position [559, 0]
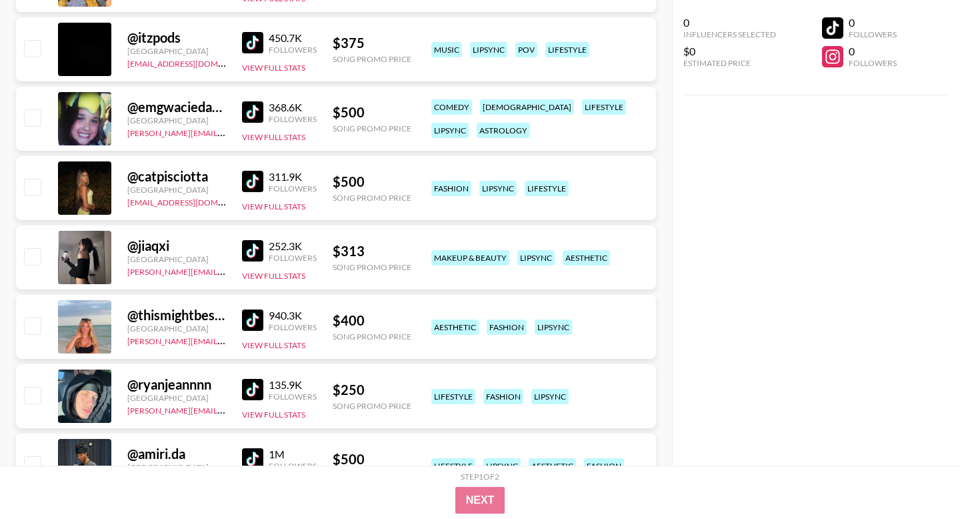
click at [252, 319] on img at bounding box center [252, 319] width 21 height 21
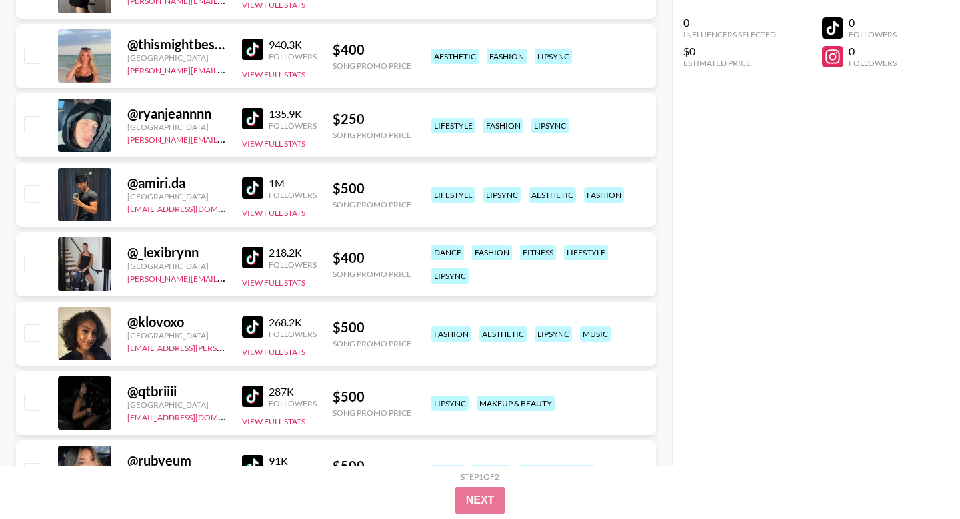
scroll to position [831, 0]
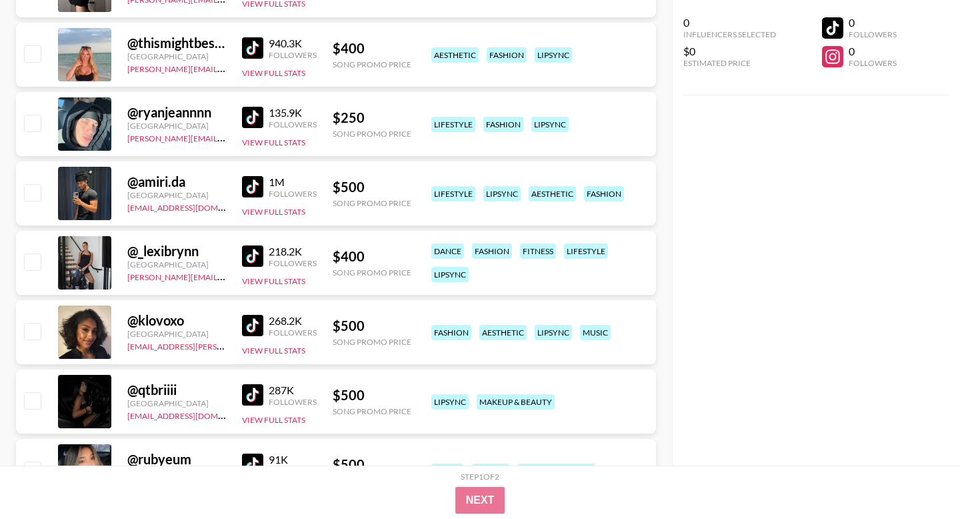
click at [251, 325] on img at bounding box center [252, 325] width 21 height 21
click at [260, 325] on img at bounding box center [252, 325] width 21 height 21
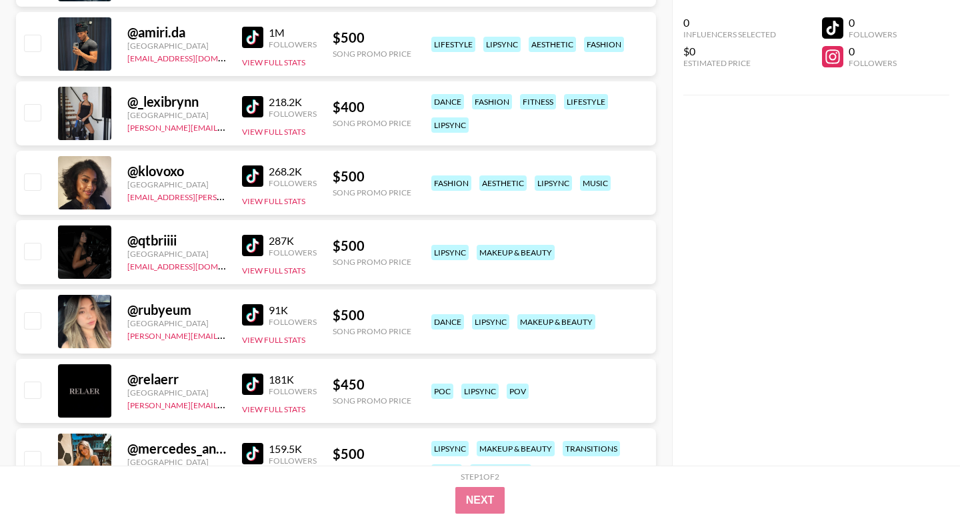
scroll to position [992, 0]
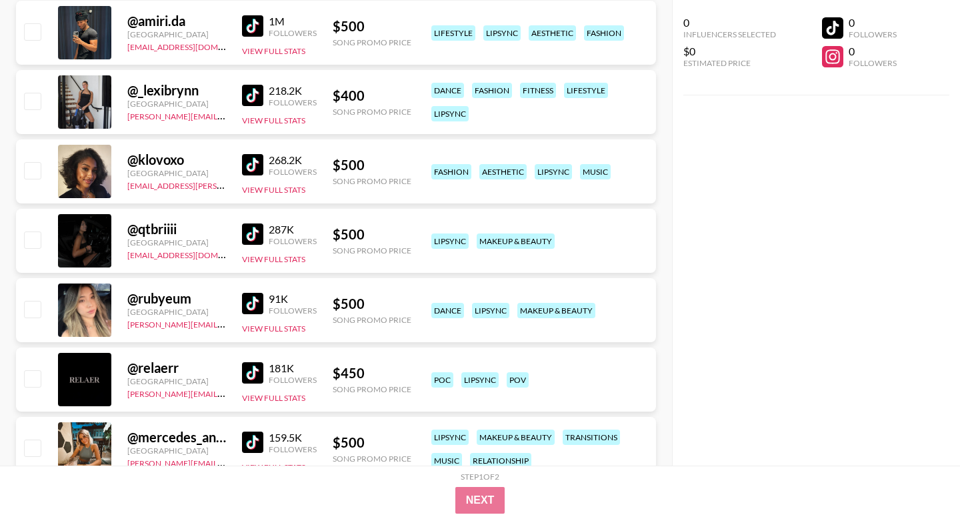
click at [257, 309] on img at bounding box center [252, 303] width 21 height 21
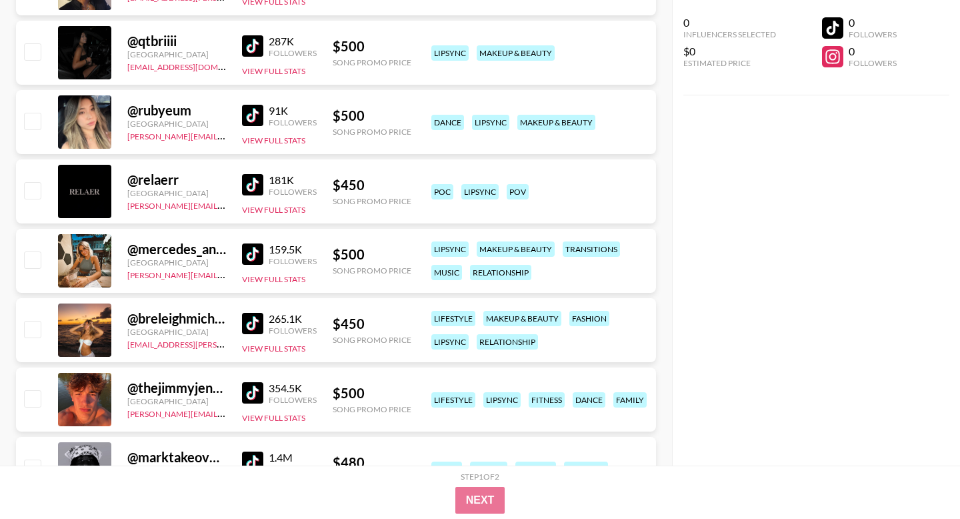
scroll to position [1182, 0]
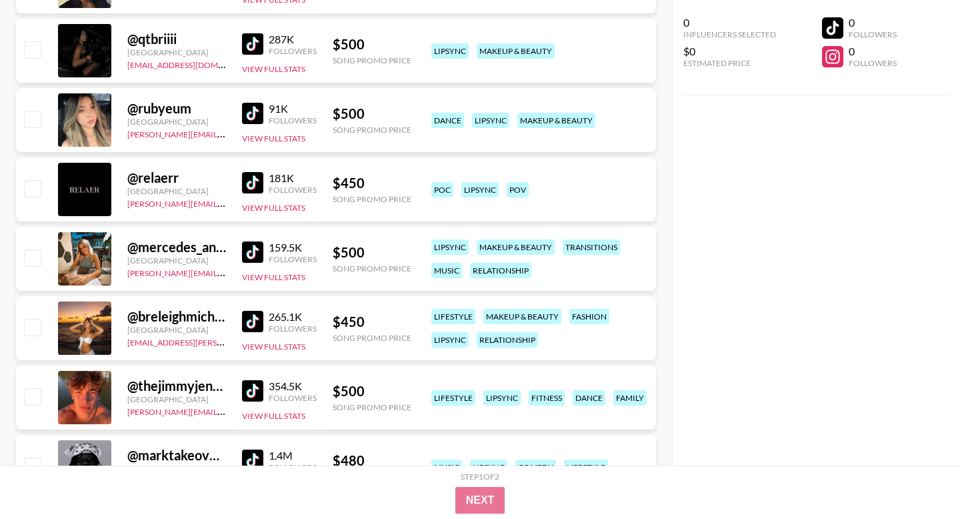
click at [254, 321] on img at bounding box center [252, 321] width 21 height 21
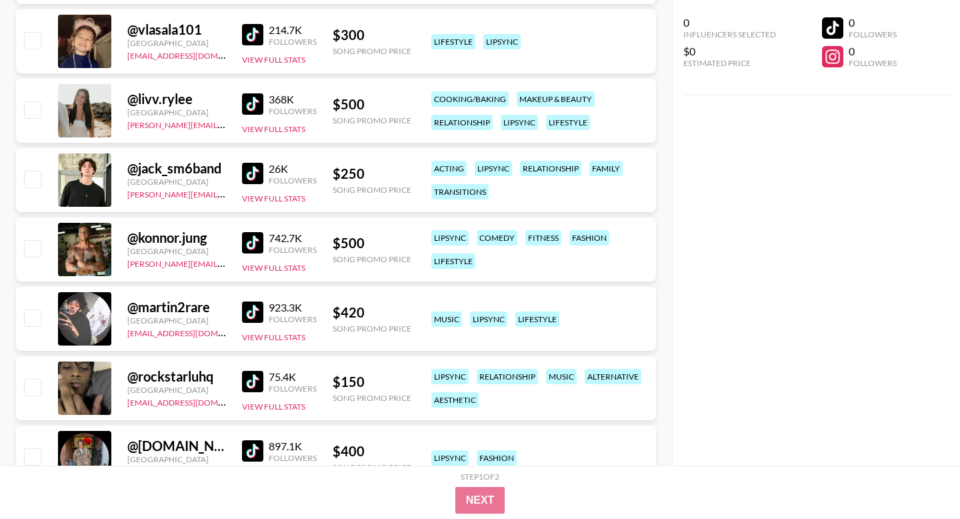
scroll to position [1697, 0]
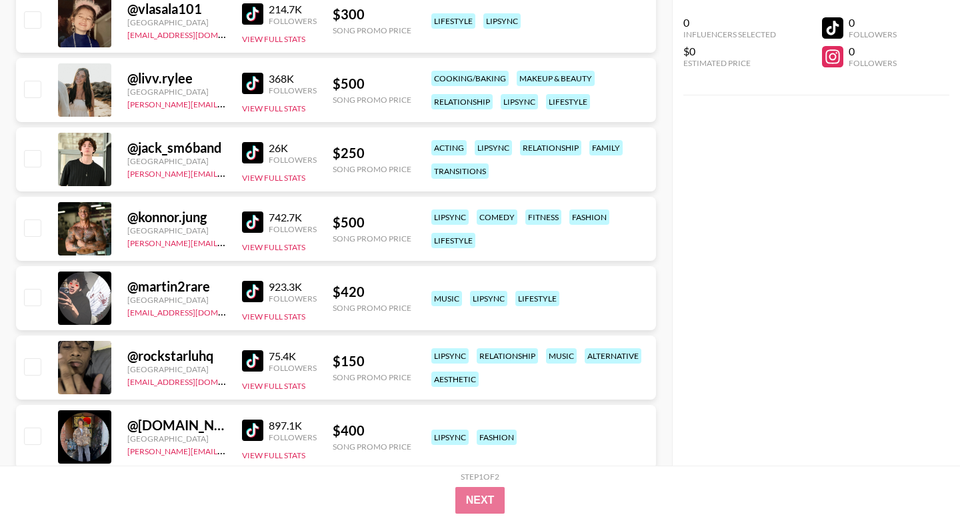
click at [251, 223] on img at bounding box center [252, 221] width 21 height 21
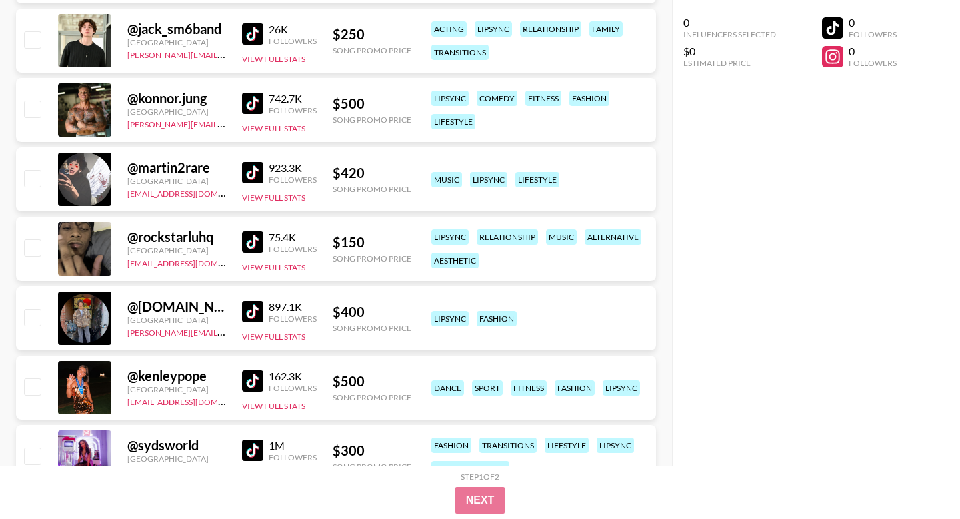
scroll to position [1817, 0]
click at [251, 376] on img at bounding box center [252, 379] width 21 height 21
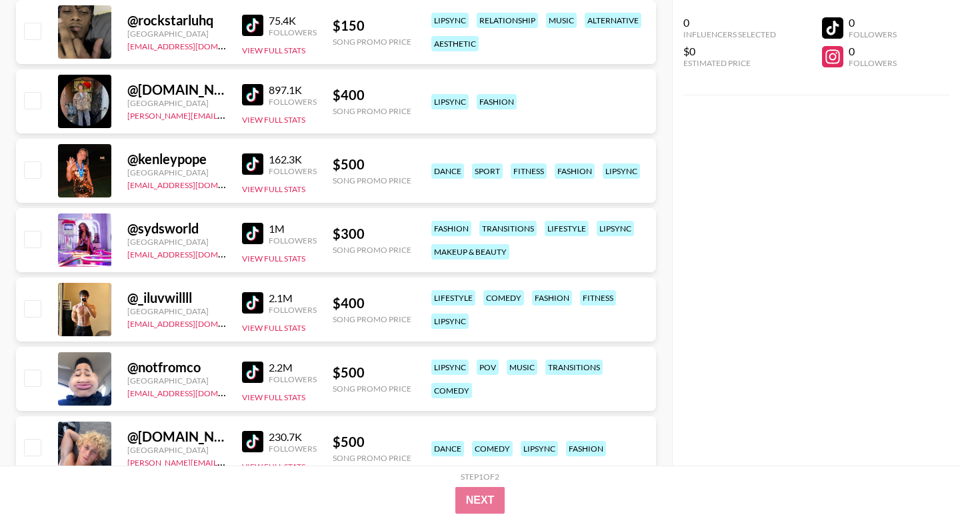
scroll to position [2033, 0]
click at [255, 240] on img at bounding box center [252, 232] width 21 height 21
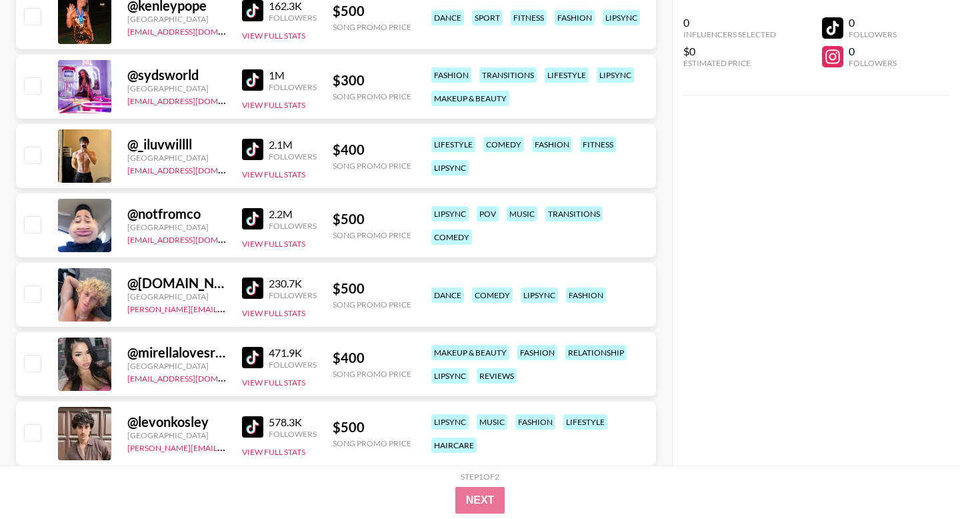
scroll to position [2203, 0]
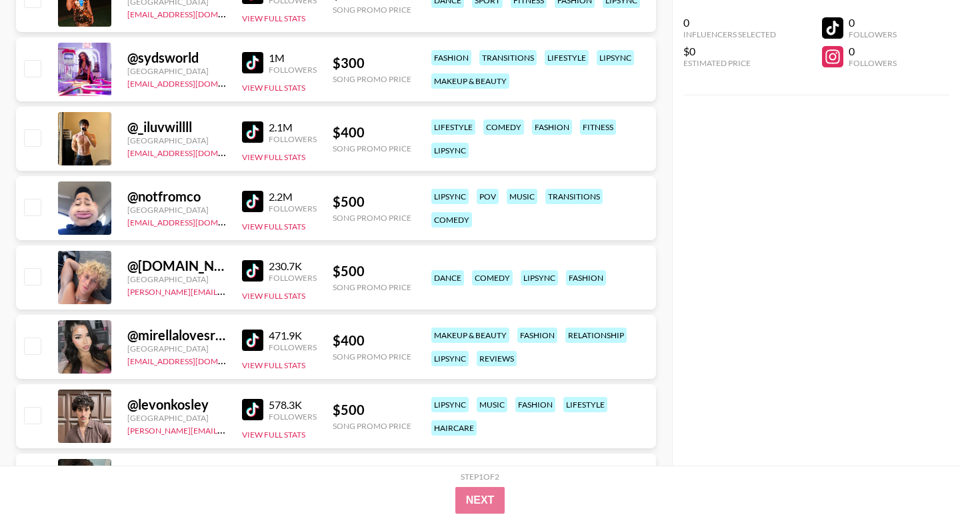
click at [251, 335] on img at bounding box center [252, 339] width 21 height 21
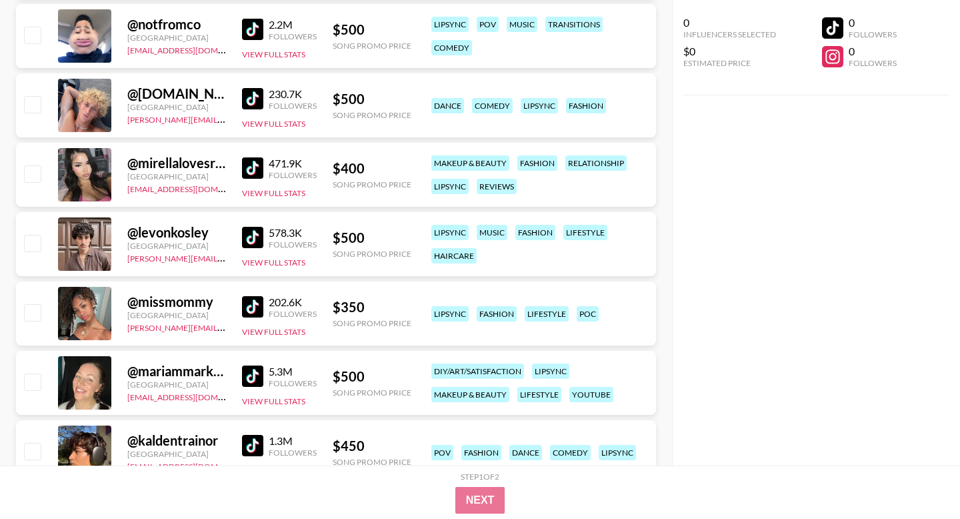
scroll to position [2389, 0]
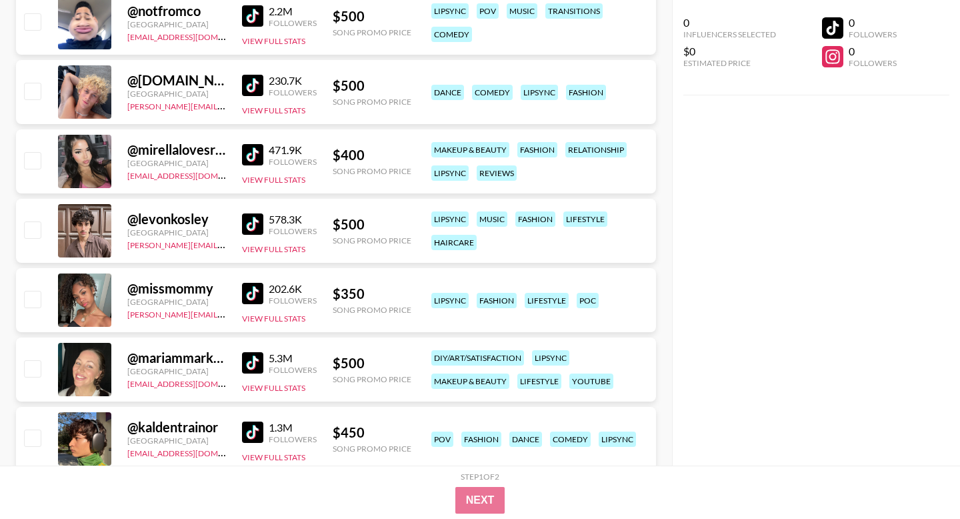
click at [257, 287] on img at bounding box center [252, 293] width 21 height 21
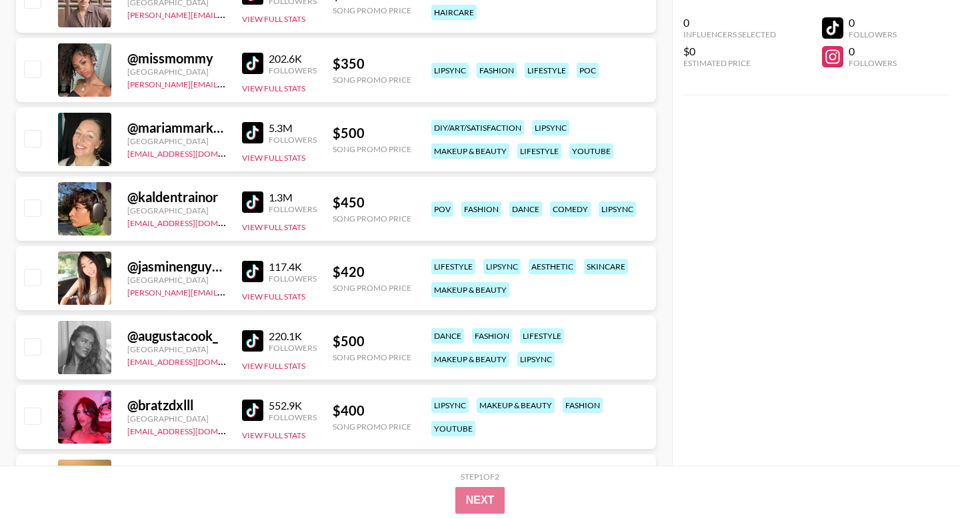
scroll to position [2635, 0]
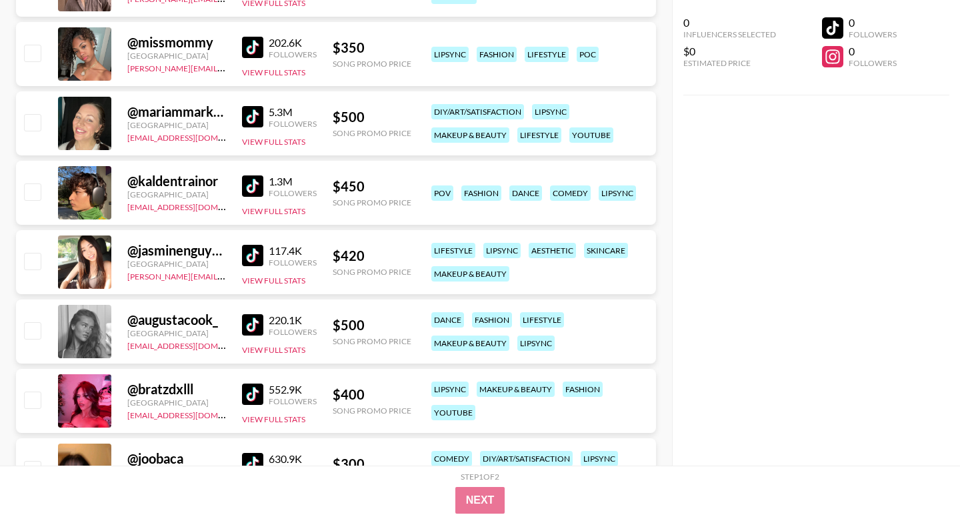
click at [250, 319] on img at bounding box center [252, 324] width 21 height 21
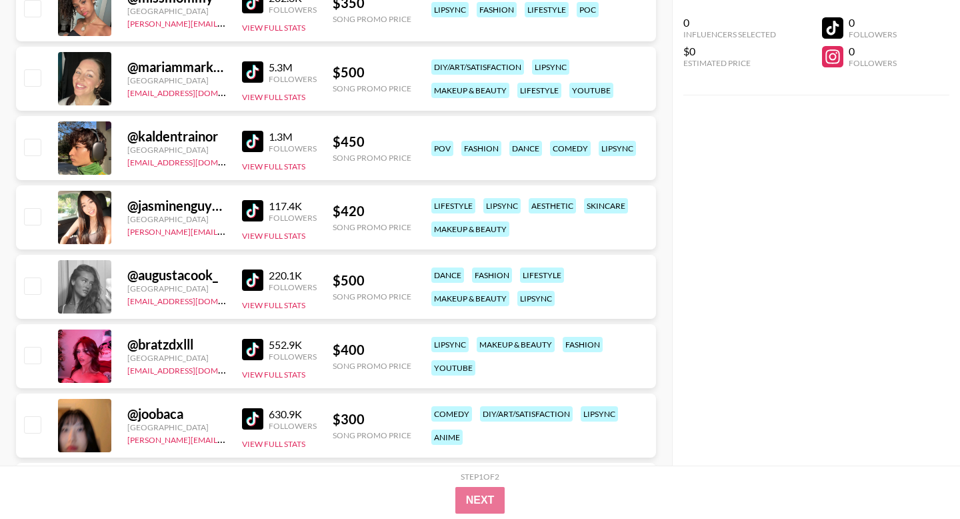
scroll to position [2681, 0]
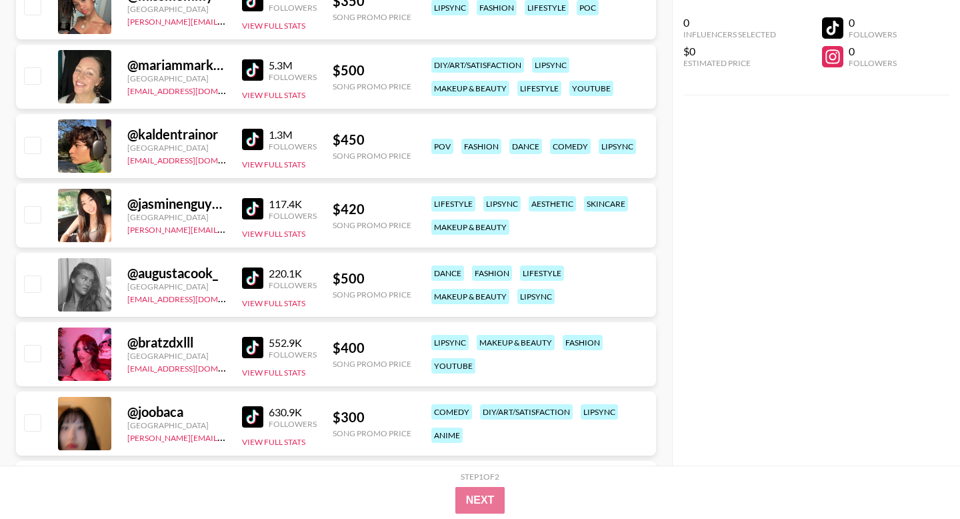
click at [249, 345] on img at bounding box center [252, 347] width 21 height 21
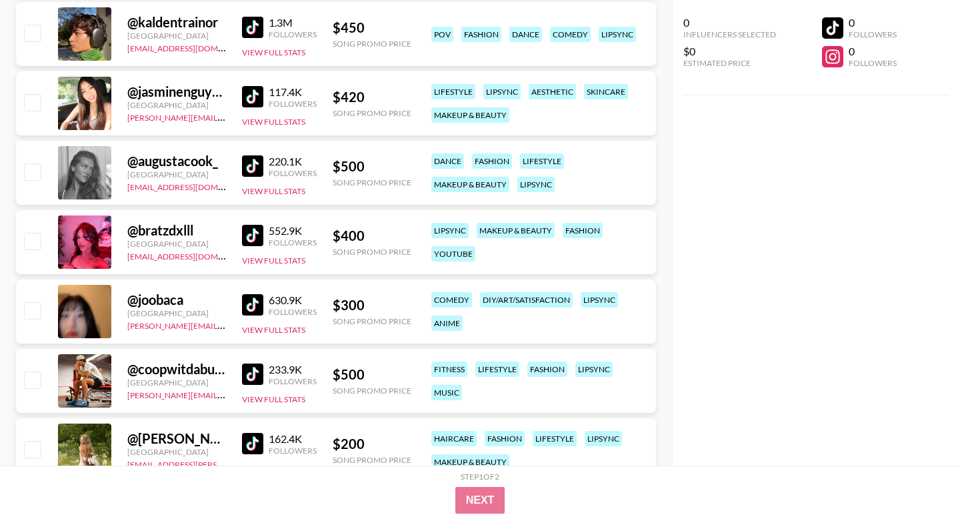
scroll to position [2802, 0]
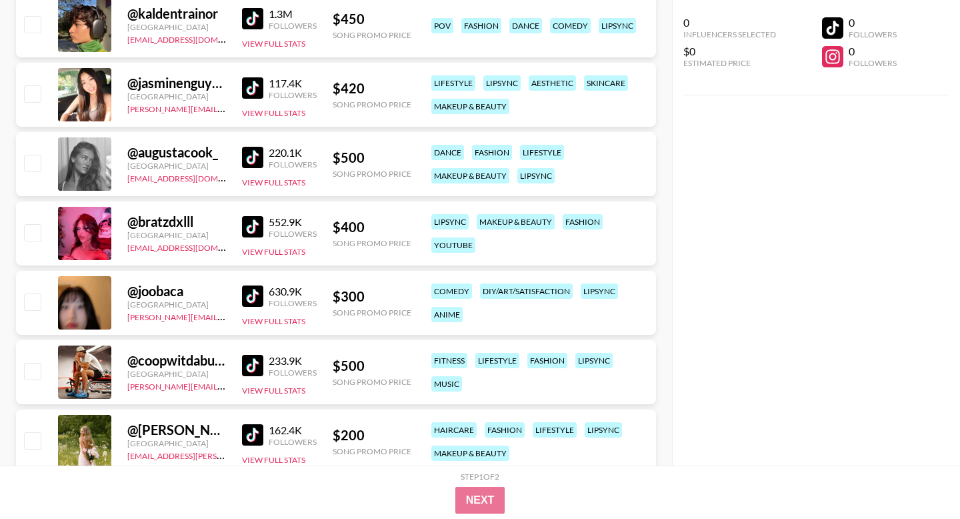
click at [256, 292] on img at bounding box center [252, 295] width 21 height 21
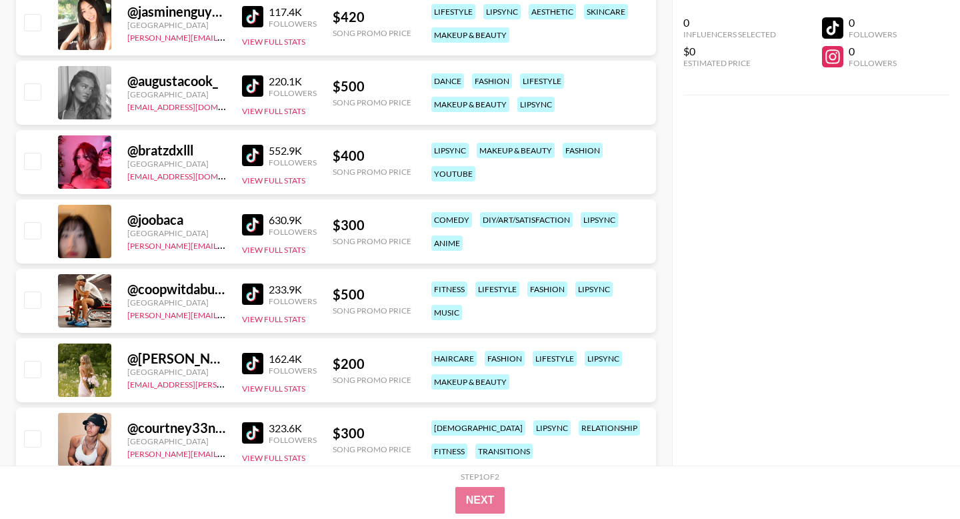
scroll to position [2880, 0]
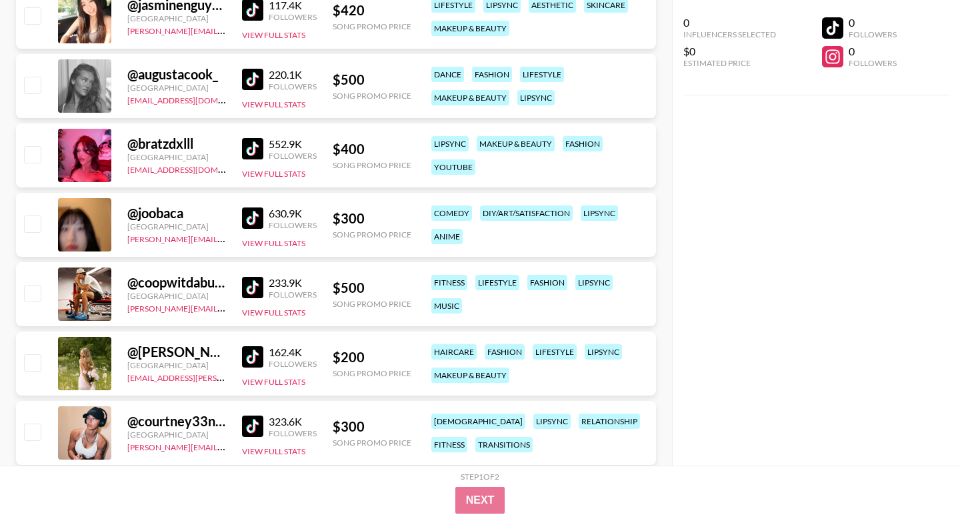
click at [256, 358] on img at bounding box center [252, 356] width 21 height 21
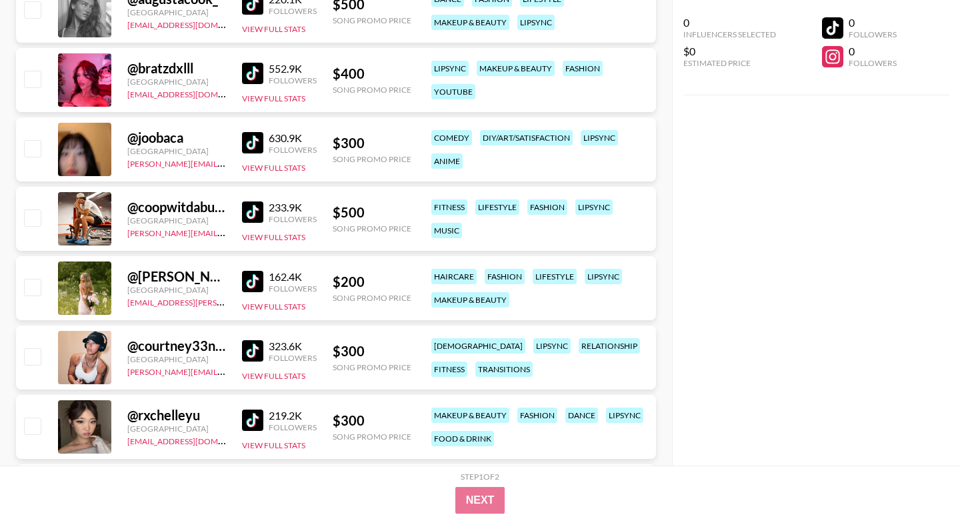
scroll to position [2961, 0]
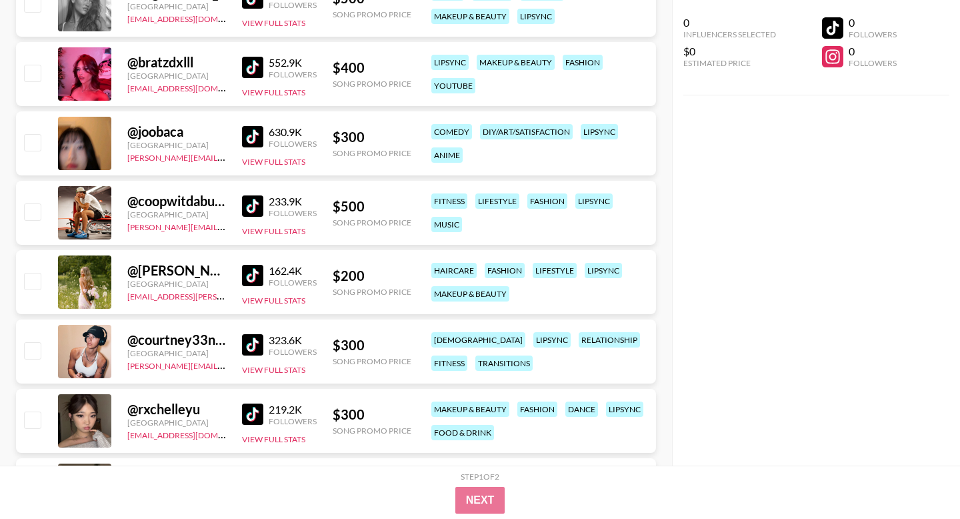
click at [259, 339] on img at bounding box center [252, 344] width 21 height 21
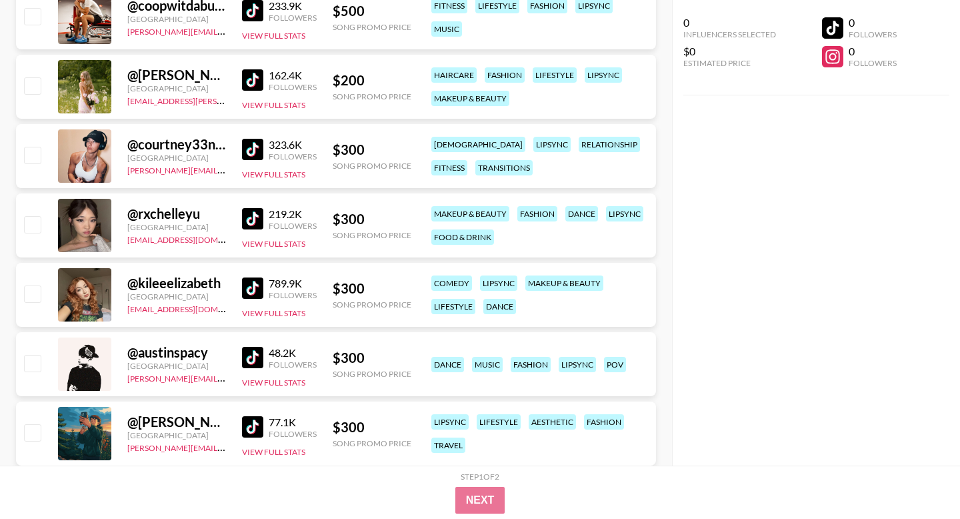
scroll to position [3157, 0]
click at [256, 286] on img at bounding box center [252, 287] width 21 height 21
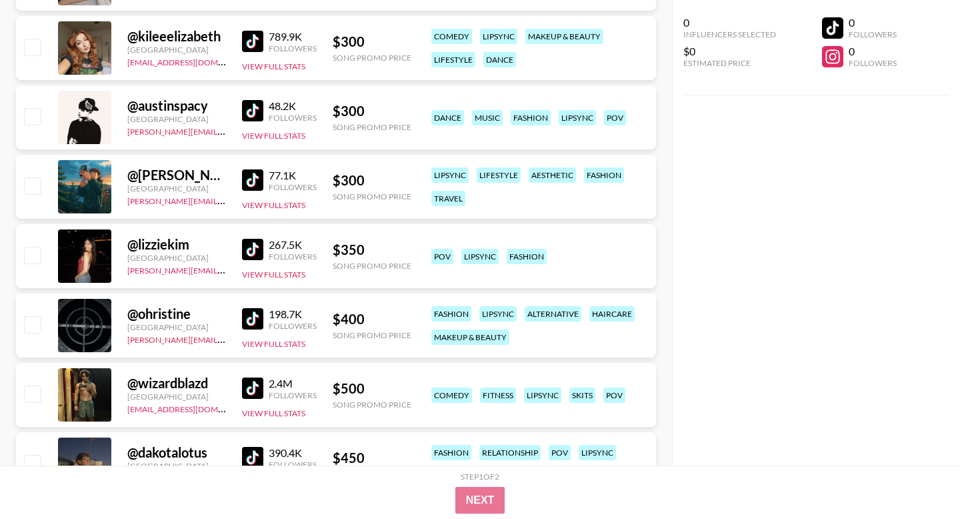
scroll to position [3405, 0]
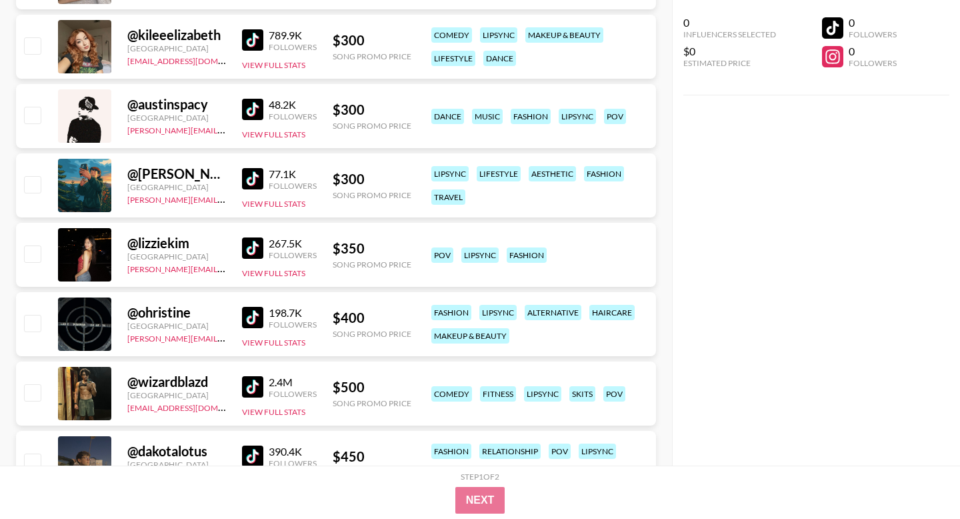
click at [249, 241] on img at bounding box center [252, 247] width 21 height 21
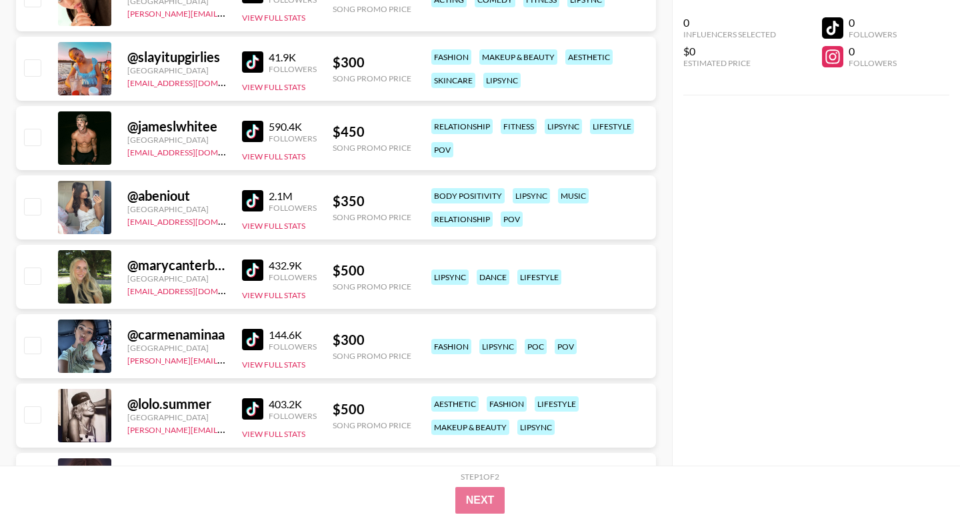
scroll to position [4082, 0]
